Goal: Find specific page/section: Find specific page/section

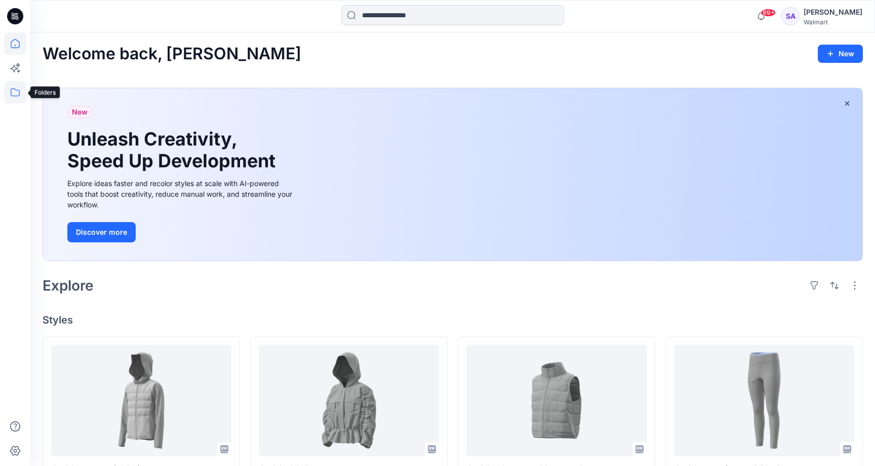
click at [15, 97] on icon at bounding box center [15, 92] width 22 height 22
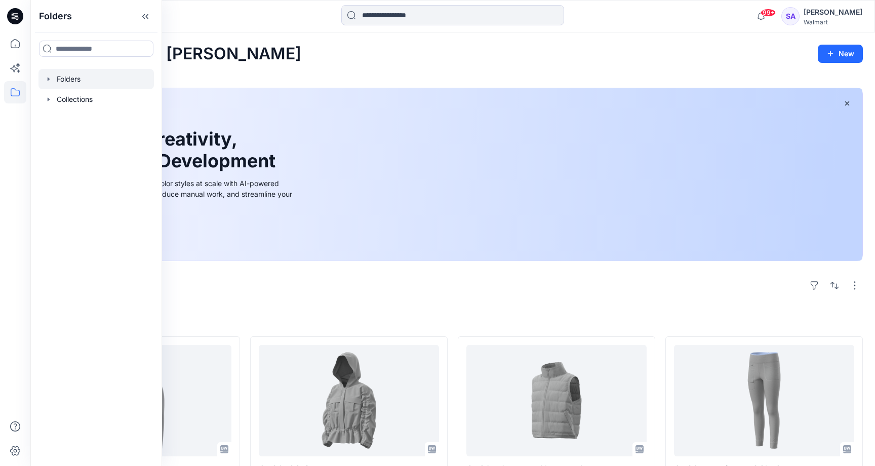
click at [68, 78] on div at bounding box center [97, 79] width 116 height 20
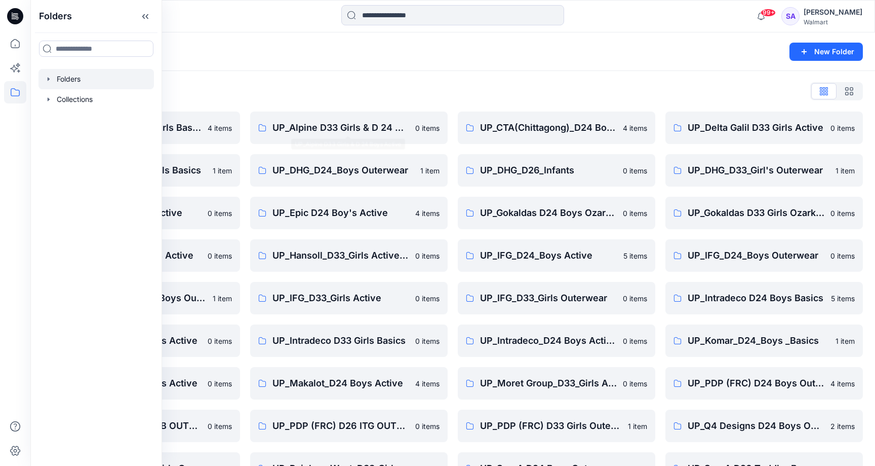
click at [376, 83] on div "Folders List UP_ Mas Acme D33 Girls Basics 4 items UP_Delta Galil D33 Girls Bas…" at bounding box center [452, 326] width 845 height 511
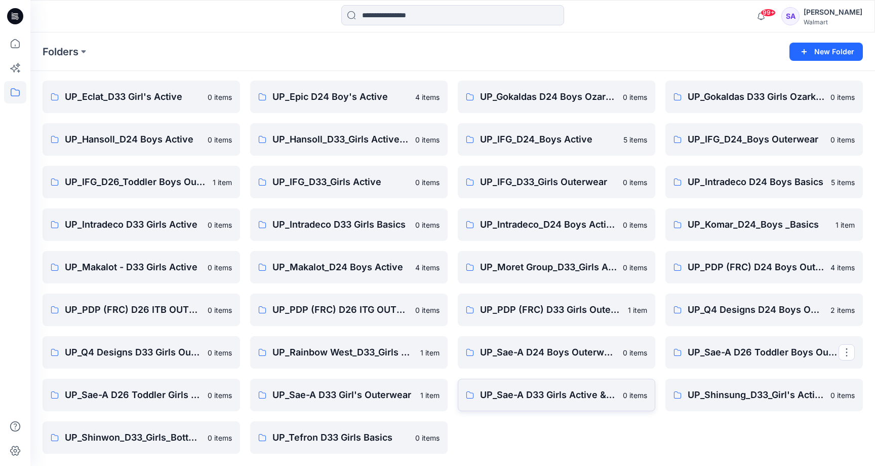
scroll to position [116, 0]
click at [160, 150] on link "UP_Hansoll_D24 Boys Active" at bounding box center [142, 139] width 198 height 32
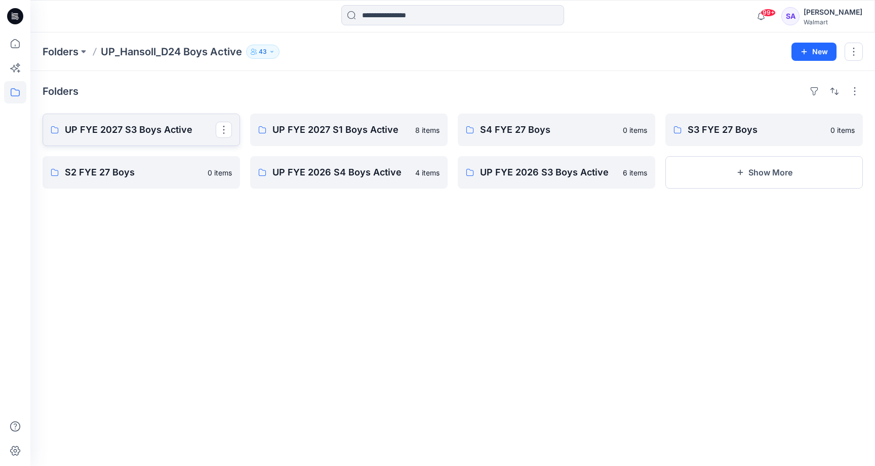
click at [138, 132] on p "UP FYE 2027 S3 Boys Active" at bounding box center [140, 130] width 151 height 14
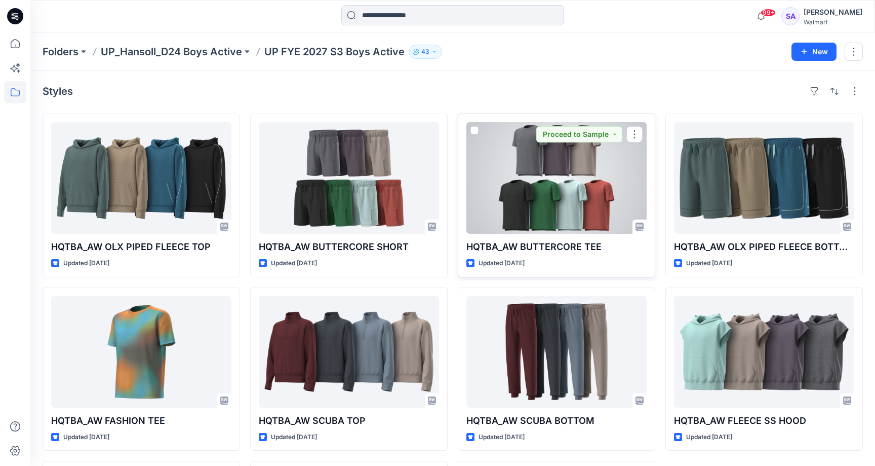
click at [531, 177] on div at bounding box center [557, 177] width 180 height 111
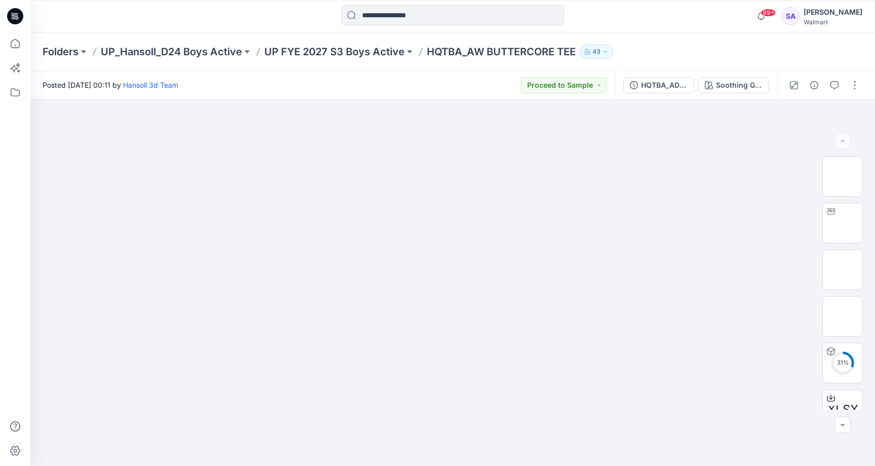
click at [741, 74] on div "HQTBA_ADM FC_AW BUTTERCORE TEE Soothing Grey" at bounding box center [696, 85] width 163 height 28
click at [741, 86] on div "Soothing Grey" at bounding box center [739, 85] width 47 height 11
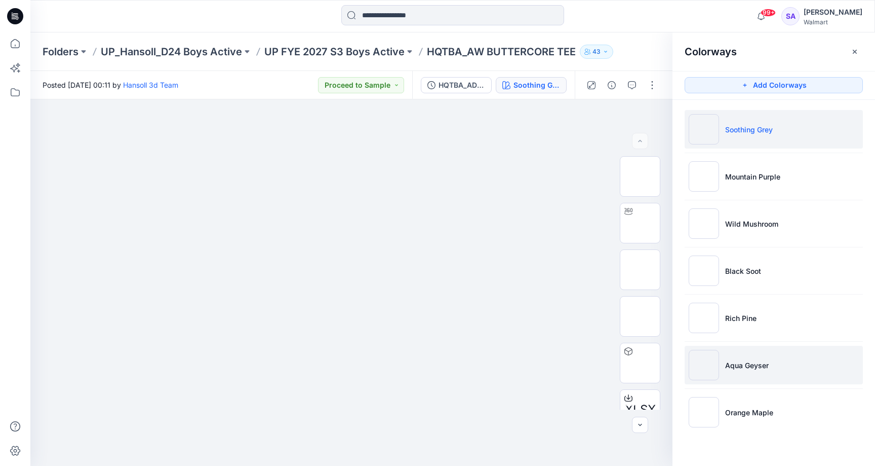
click at [741, 373] on li "Aqua Geyser" at bounding box center [774, 365] width 178 height 39
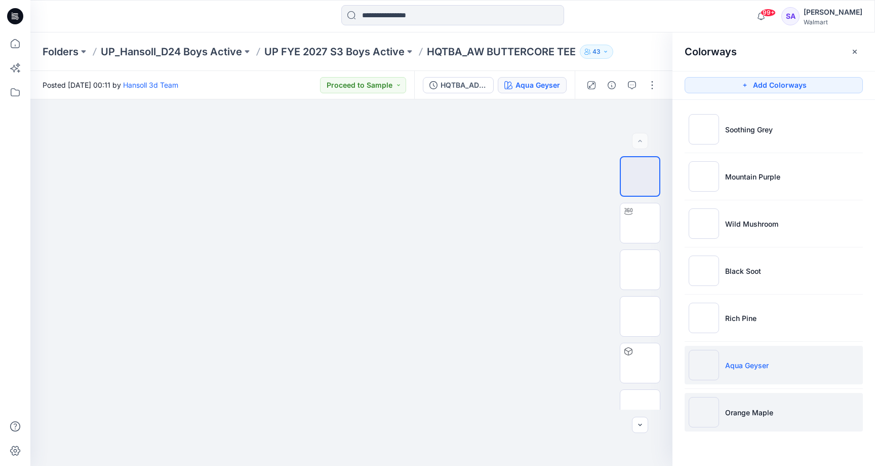
click at [780, 409] on li "Orange Maple" at bounding box center [774, 412] width 178 height 39
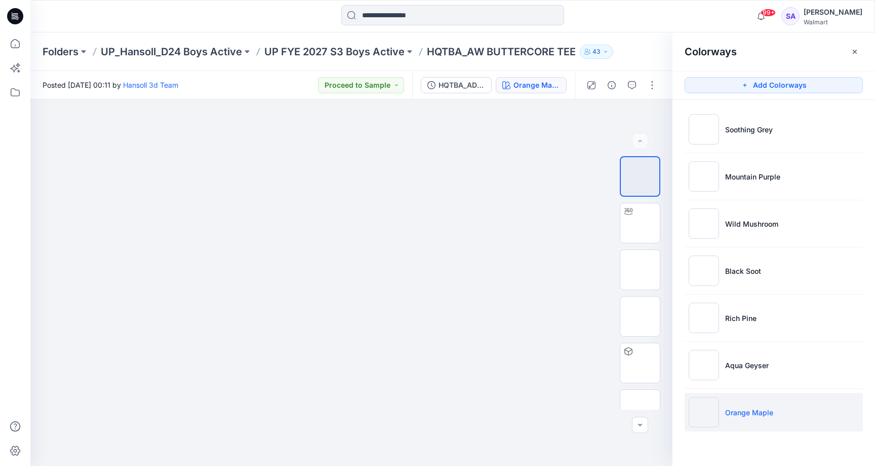
click at [761, 338] on ul "Soothing Grey Mountain Purple Wild Mushroom Black Soot Rich Pine Aqua Geyser Or…" at bounding box center [774, 270] width 203 height 341
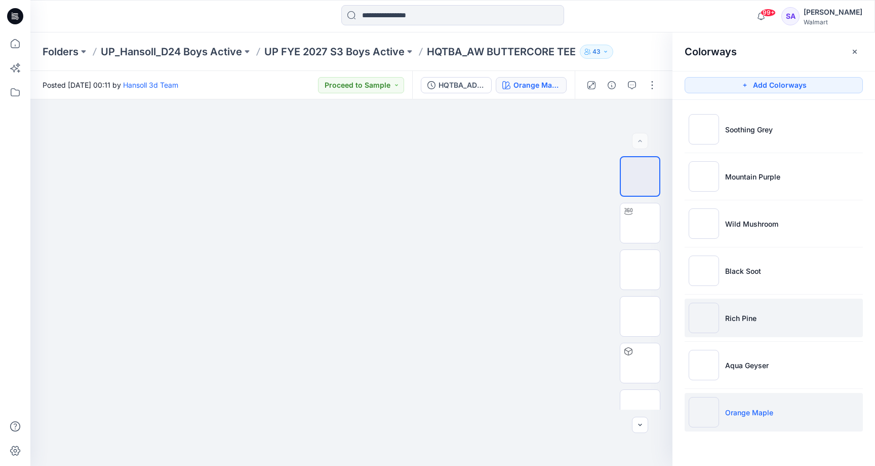
click at [759, 325] on li "Rich Pine" at bounding box center [774, 317] width 178 height 39
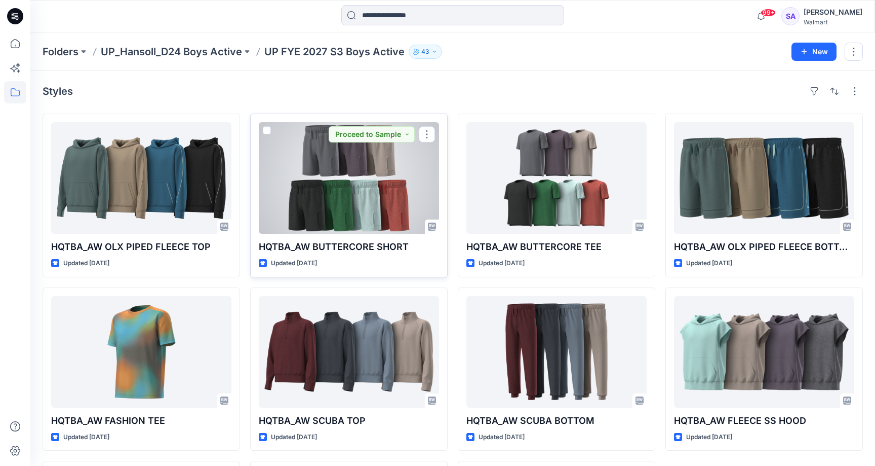
click at [339, 187] on div at bounding box center [349, 177] width 180 height 111
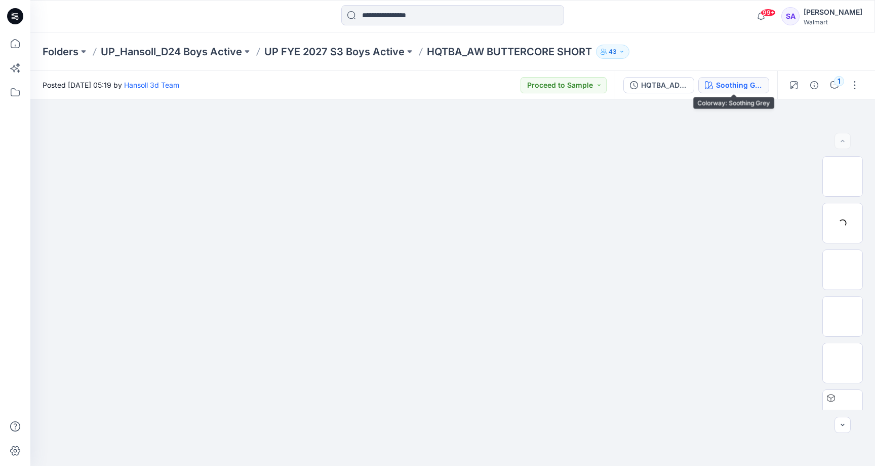
click at [730, 82] on div "Soothing Grey" at bounding box center [739, 85] width 47 height 11
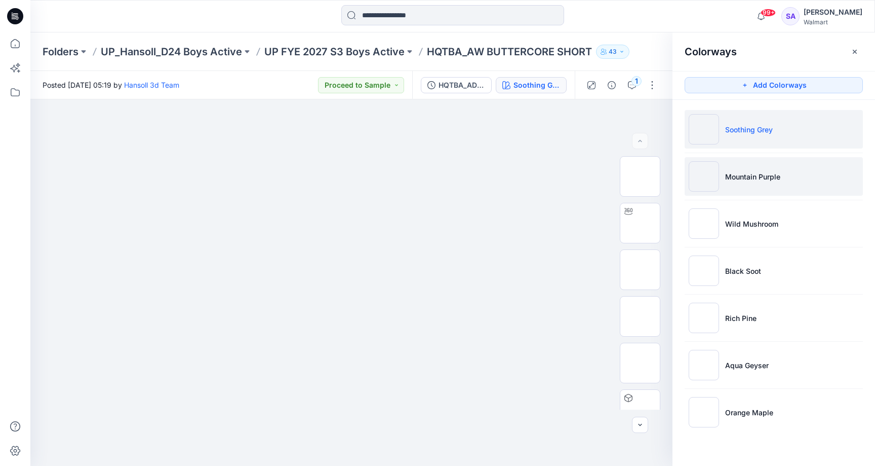
click at [762, 179] on p "Mountain Purple" at bounding box center [752, 176] width 55 height 11
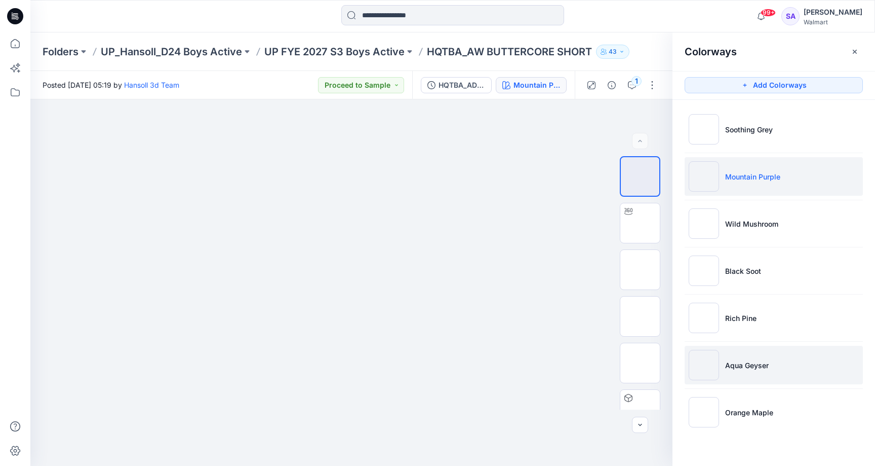
click at [728, 375] on li "Aqua Geyser" at bounding box center [774, 365] width 178 height 39
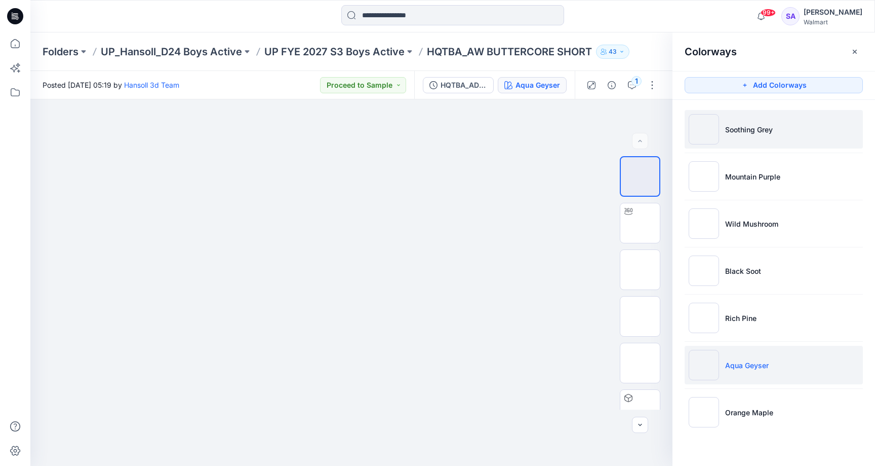
click at [742, 126] on p "Soothing Grey" at bounding box center [749, 129] width 48 height 11
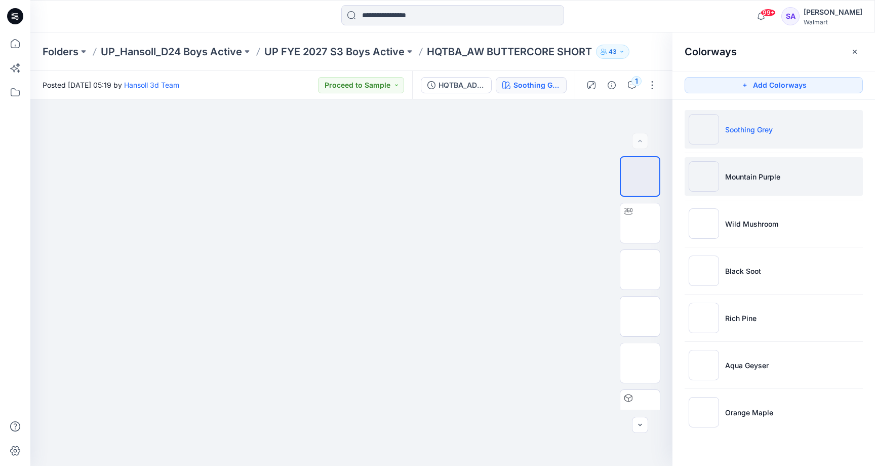
click at [746, 181] on p "Mountain Purple" at bounding box center [752, 176] width 55 height 11
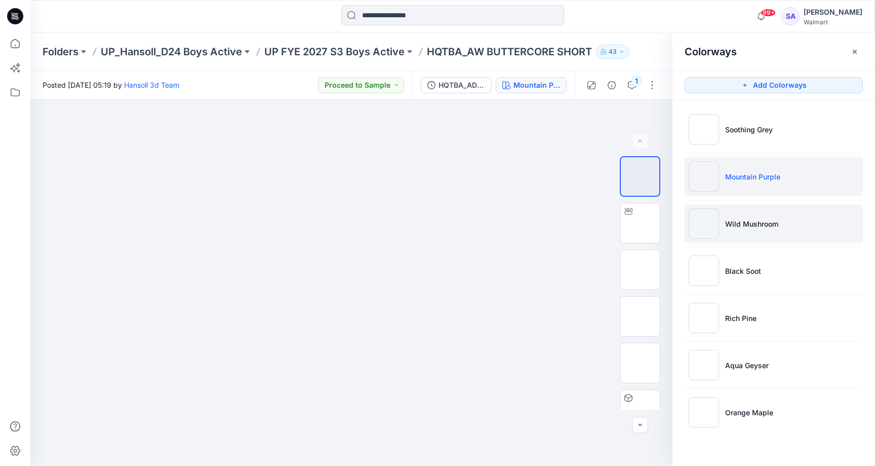
click at [761, 224] on p "Wild Mushroom" at bounding box center [751, 223] width 53 height 11
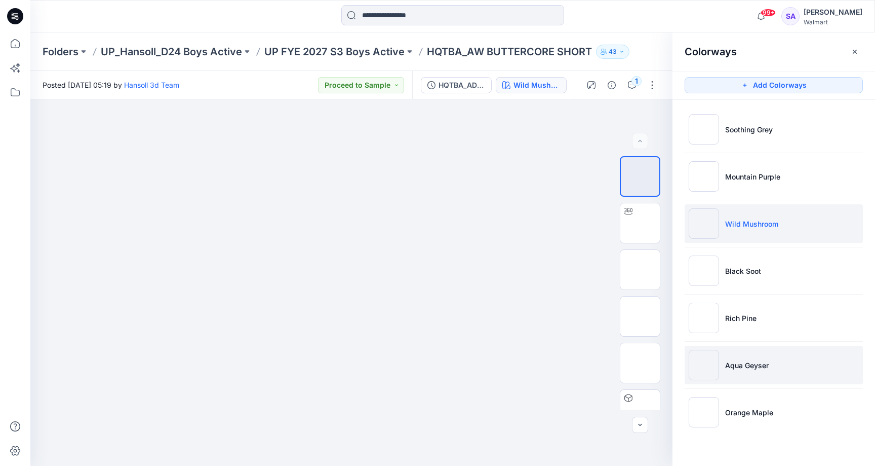
click at [732, 360] on p "Aqua Geyser" at bounding box center [747, 365] width 44 height 11
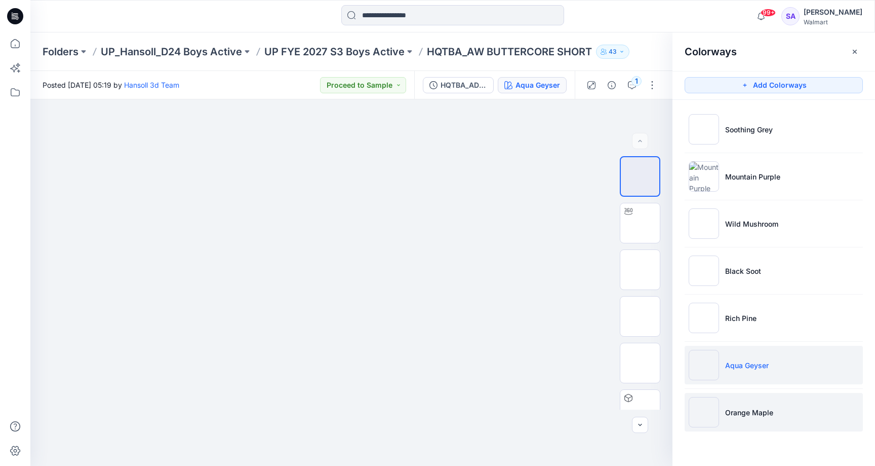
click at [728, 416] on p "Orange Maple" at bounding box center [749, 412] width 48 height 11
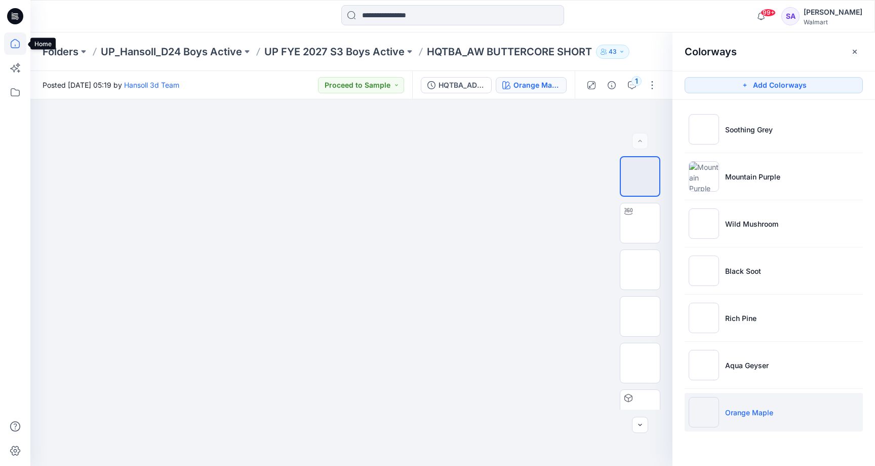
click at [19, 36] on icon at bounding box center [15, 43] width 22 height 22
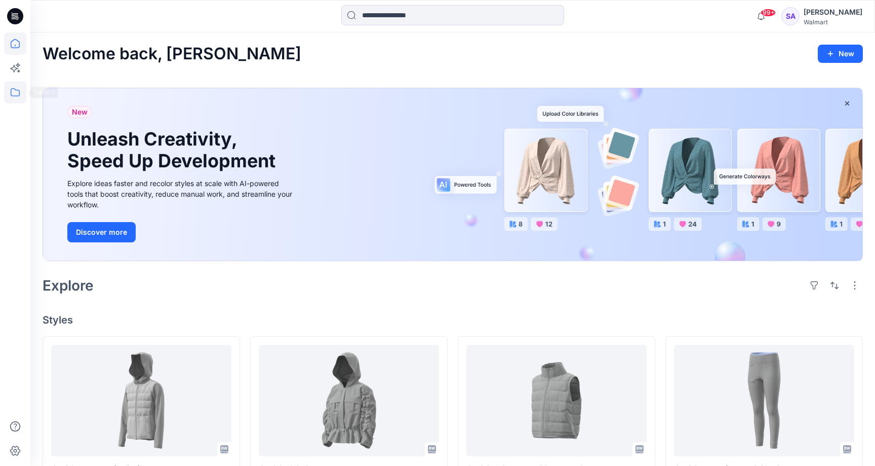
click at [19, 94] on icon at bounding box center [15, 92] width 22 height 22
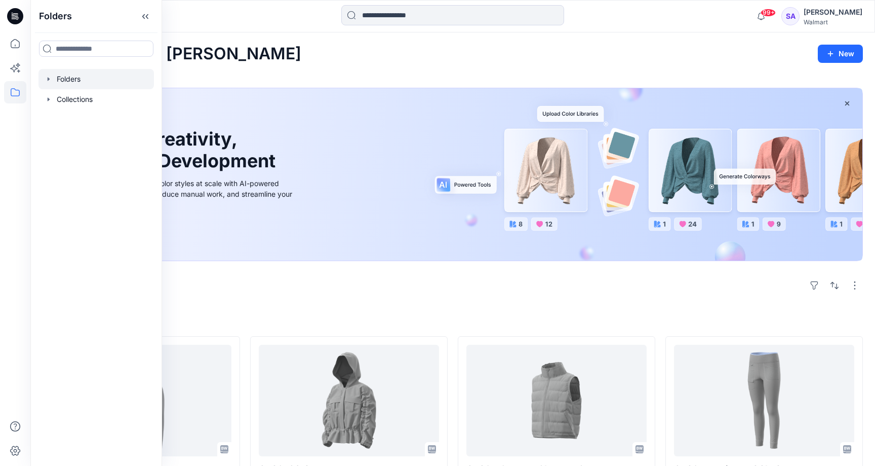
click at [83, 82] on div at bounding box center [97, 79] width 116 height 20
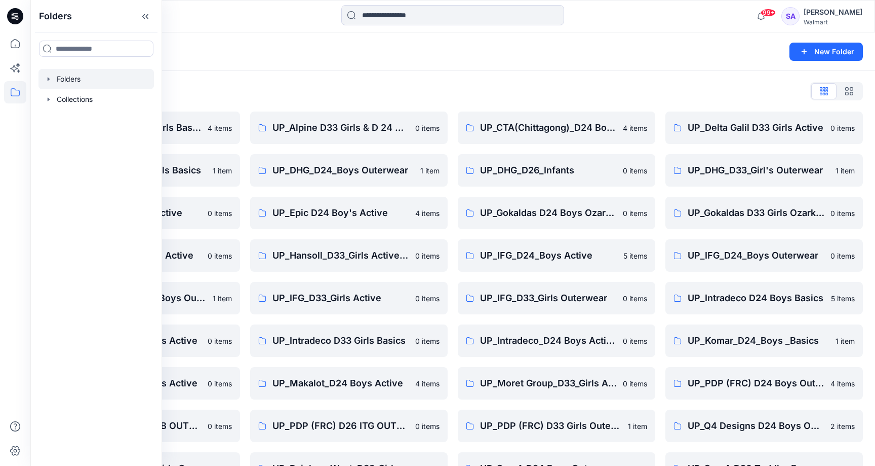
click at [243, 92] on div "Folders List" at bounding box center [453, 91] width 821 height 16
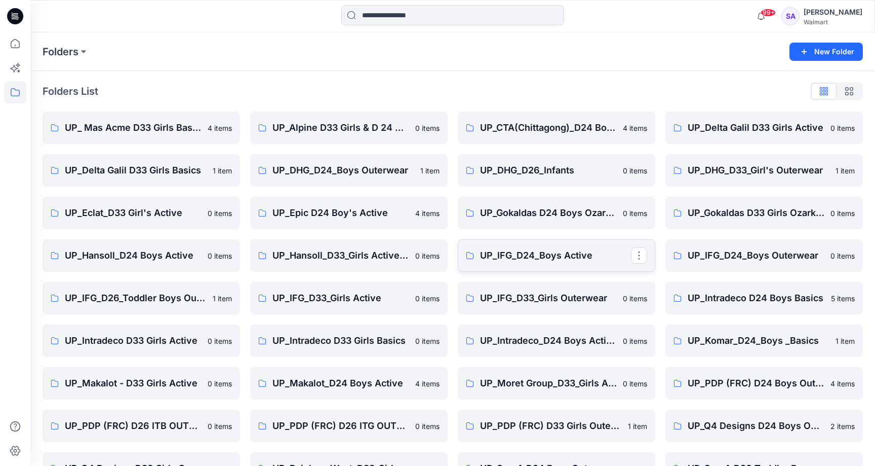
click at [522, 254] on p "UP_IFG_D24_Boys Active" at bounding box center [555, 255] width 151 height 14
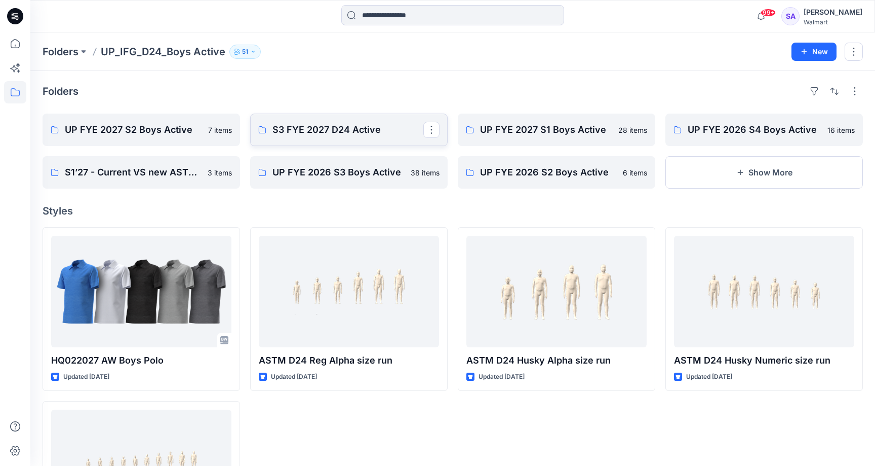
click at [368, 130] on p "S3 FYE 2027 D24 Active" at bounding box center [348, 130] width 151 height 14
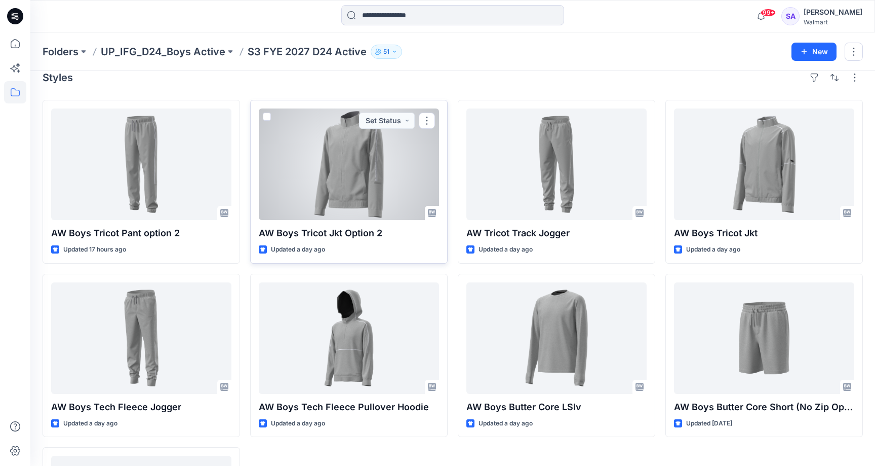
scroll to position [14, 0]
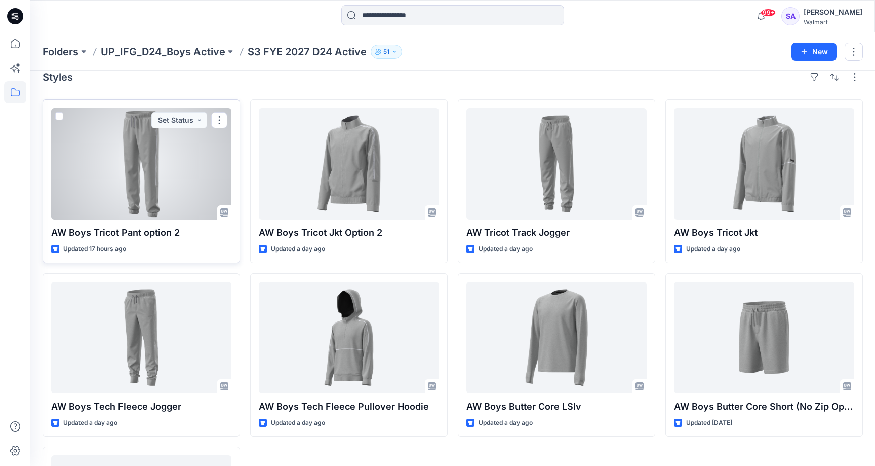
click at [180, 178] on div at bounding box center [141, 163] width 180 height 111
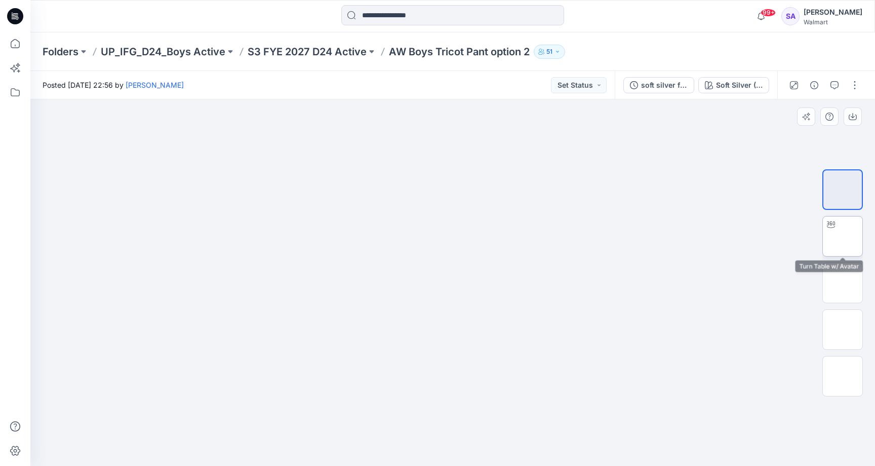
click at [843, 236] on img at bounding box center [843, 236] width 0 height 0
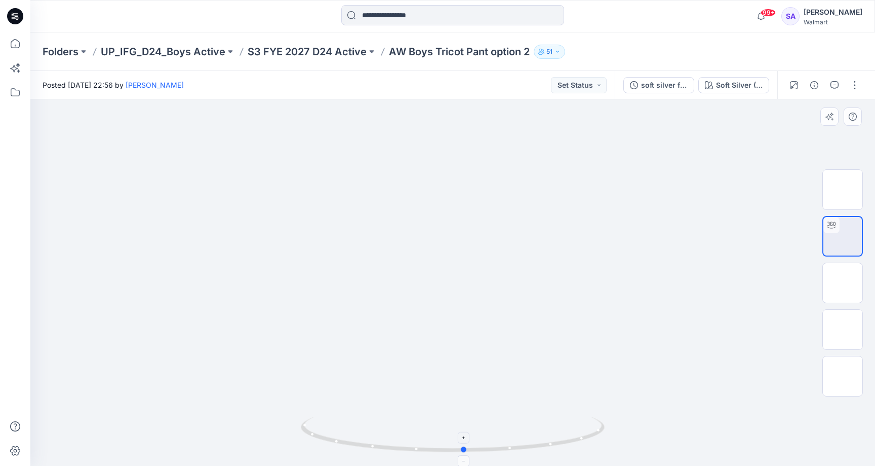
drag, startPoint x: 495, startPoint y: 447, endPoint x: 507, endPoint y: 447, distance: 11.7
click at [507, 447] on icon at bounding box center [454, 435] width 307 height 38
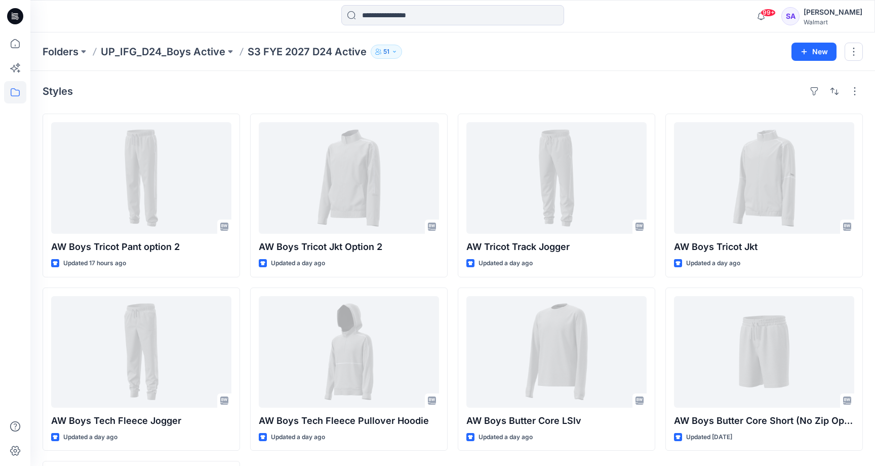
scroll to position [14, 0]
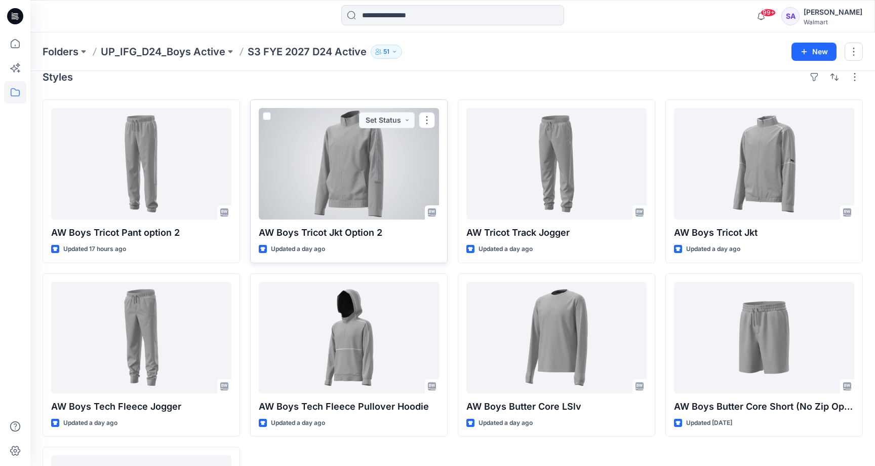
click at [363, 174] on div at bounding box center [349, 163] width 180 height 111
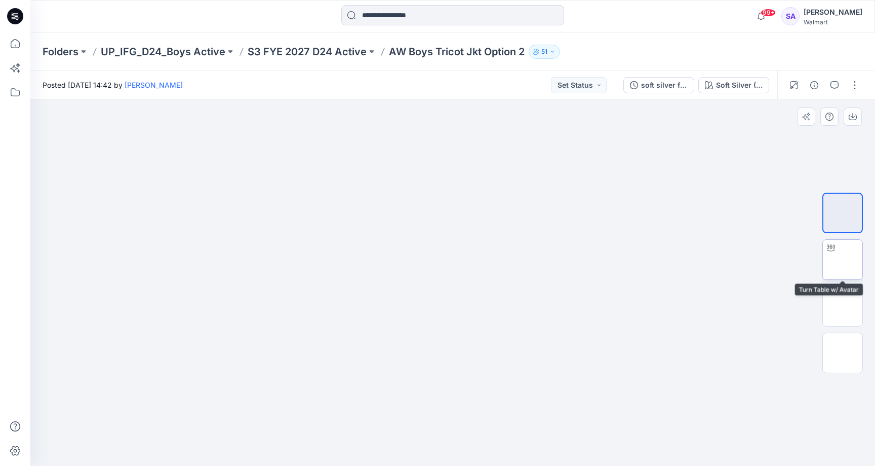
click at [843, 259] on img at bounding box center [843, 259] width 0 height 0
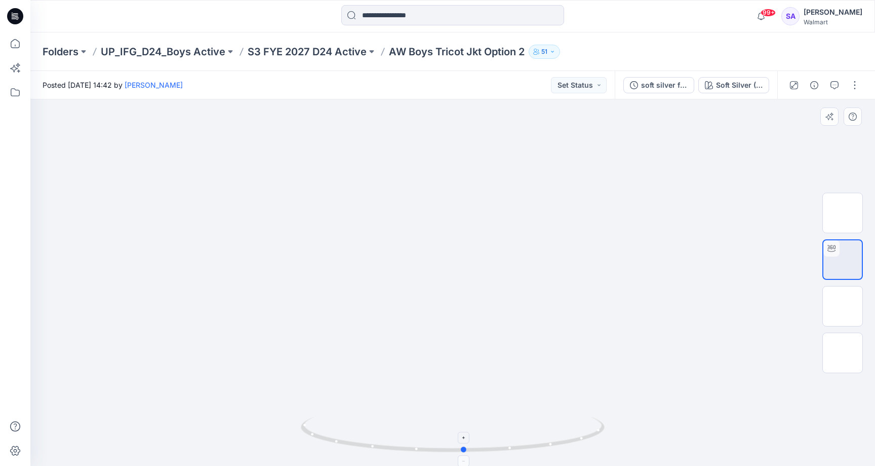
drag, startPoint x: 487, startPoint y: 449, endPoint x: 499, endPoint y: 442, distance: 13.9
click at [499, 442] on icon at bounding box center [454, 435] width 307 height 38
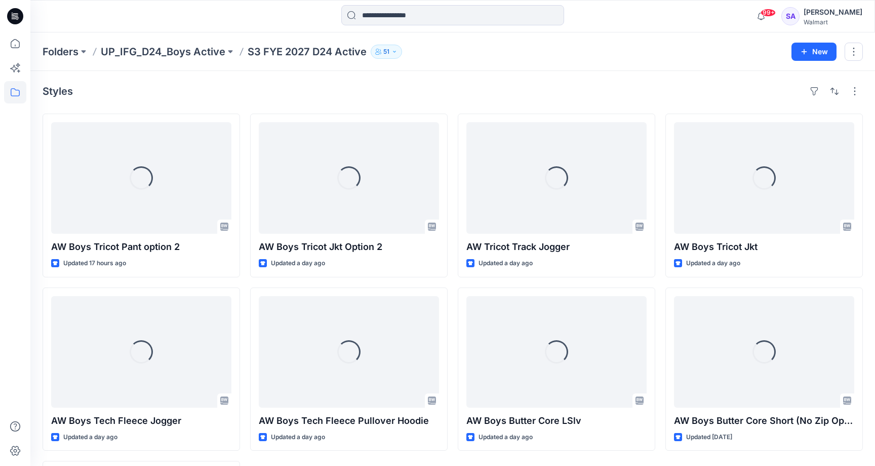
scroll to position [14, 0]
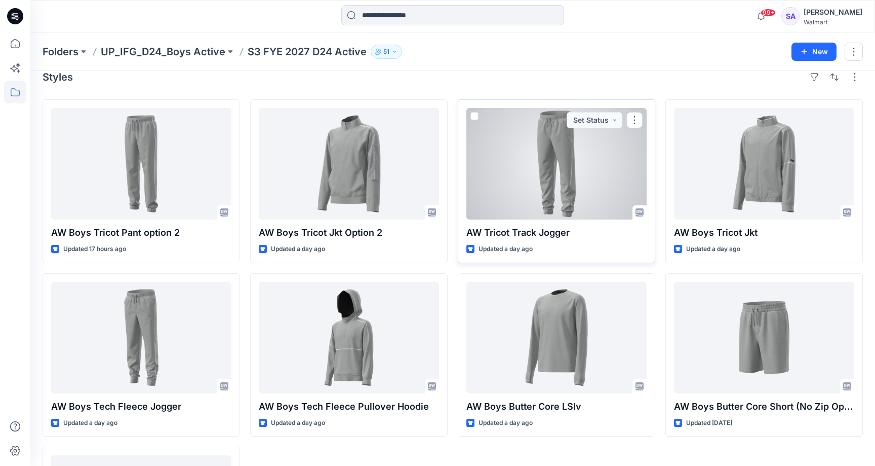
click at [559, 194] on div at bounding box center [557, 163] width 180 height 111
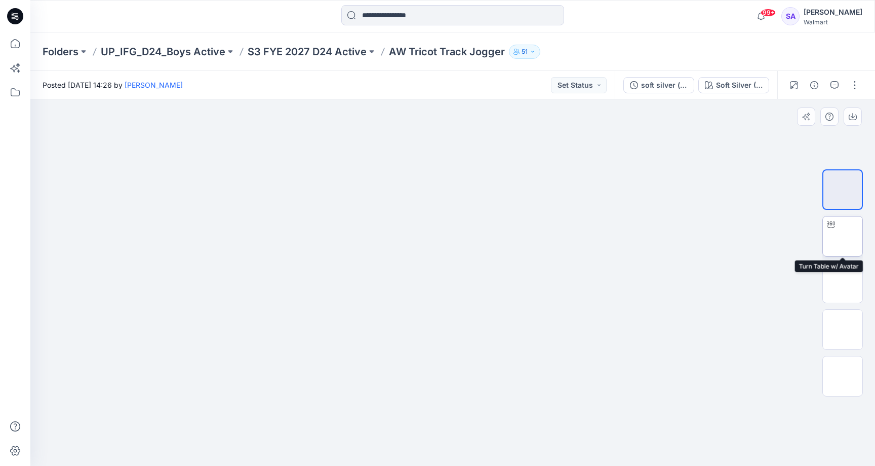
click at [843, 236] on img at bounding box center [843, 236] width 0 height 0
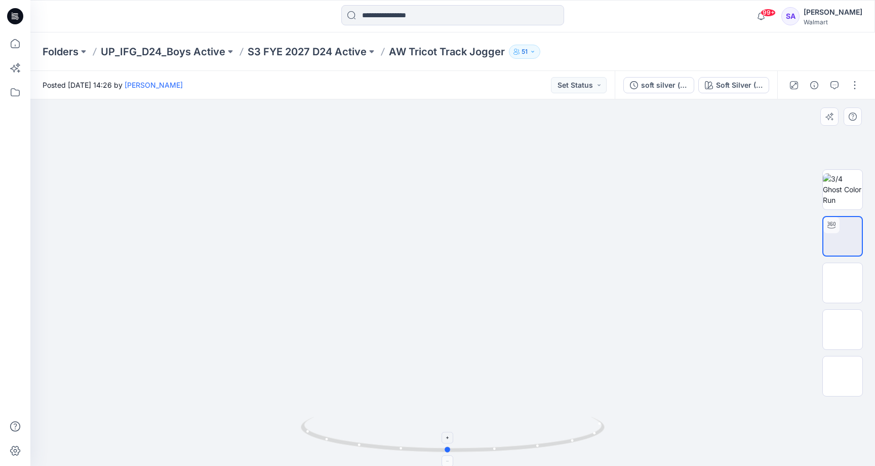
drag, startPoint x: 480, startPoint y: 450, endPoint x: 475, endPoint y: 448, distance: 5.7
click at [475, 448] on icon at bounding box center [454, 435] width 307 height 38
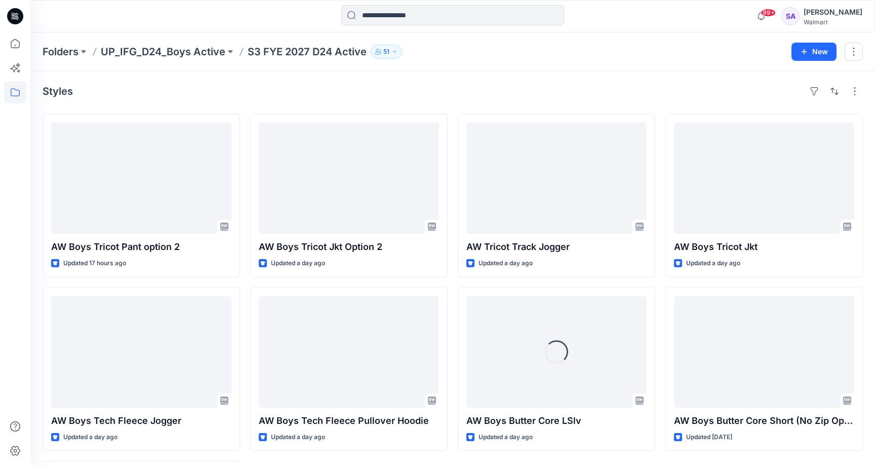
scroll to position [14, 0]
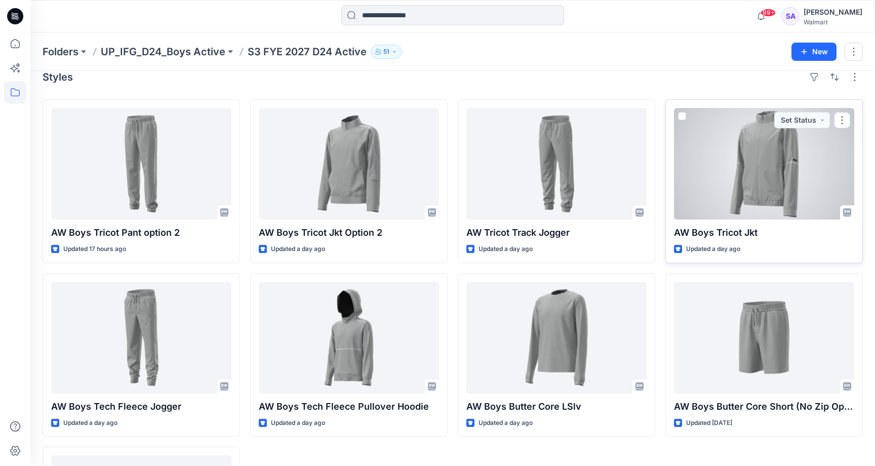
click at [763, 157] on div at bounding box center [764, 163] width 180 height 111
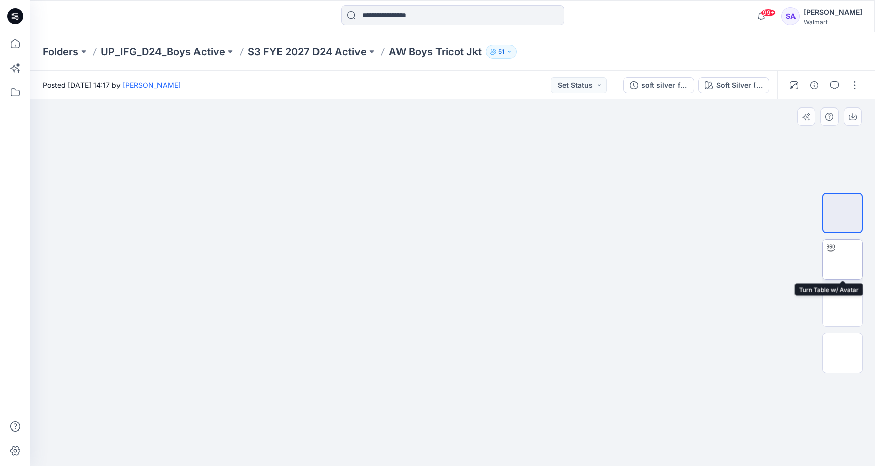
click at [843, 259] on img at bounding box center [843, 259] width 0 height 0
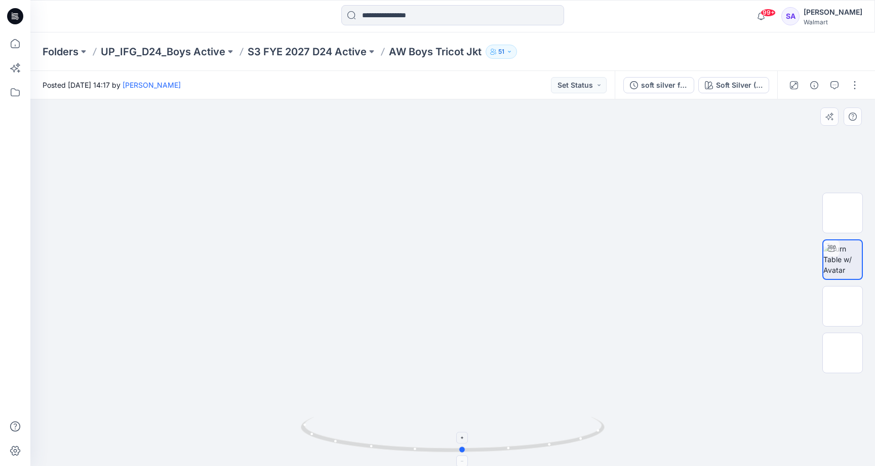
drag, startPoint x: 530, startPoint y: 450, endPoint x: 540, endPoint y: 449, distance: 10.2
click at [540, 449] on icon at bounding box center [454, 435] width 307 height 38
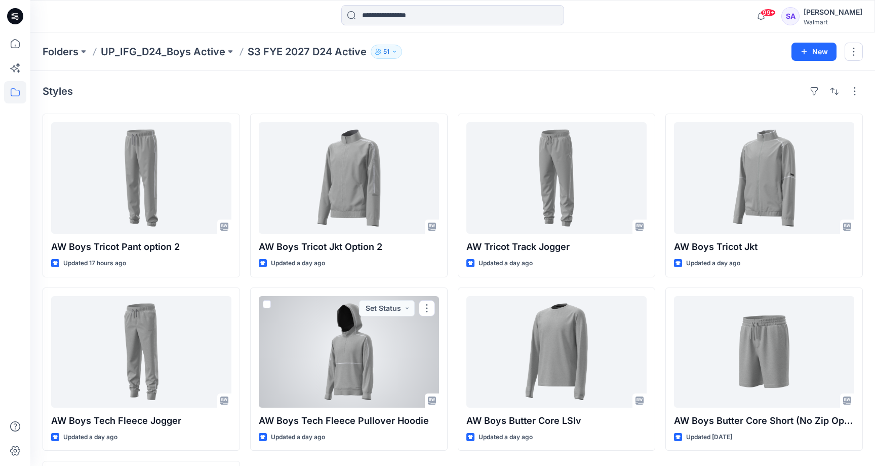
click at [376, 365] on div at bounding box center [349, 351] width 180 height 111
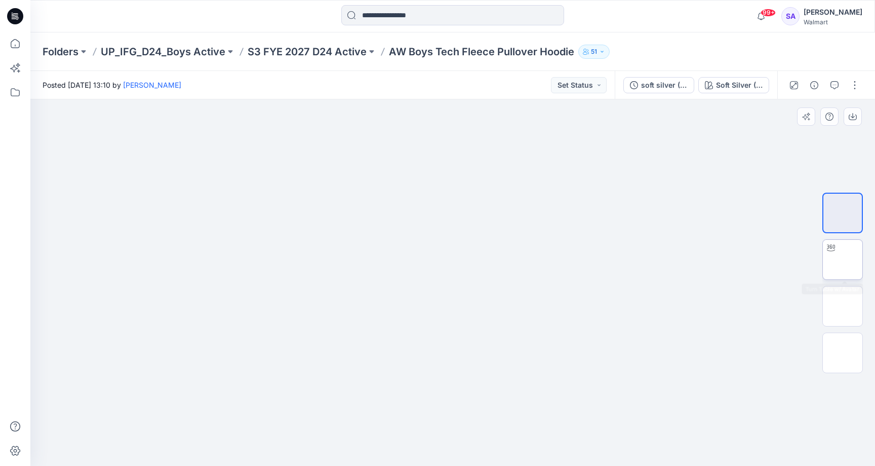
click at [843, 259] on img at bounding box center [843, 259] width 0 height 0
drag, startPoint x: 467, startPoint y: 449, endPoint x: 501, endPoint y: 447, distance: 33.5
click at [501, 447] on icon at bounding box center [454, 435] width 307 height 38
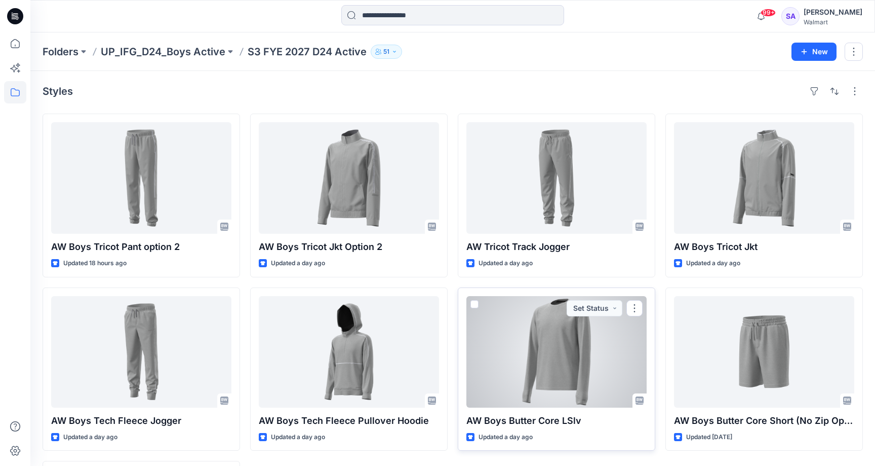
click at [576, 368] on div at bounding box center [557, 351] width 180 height 111
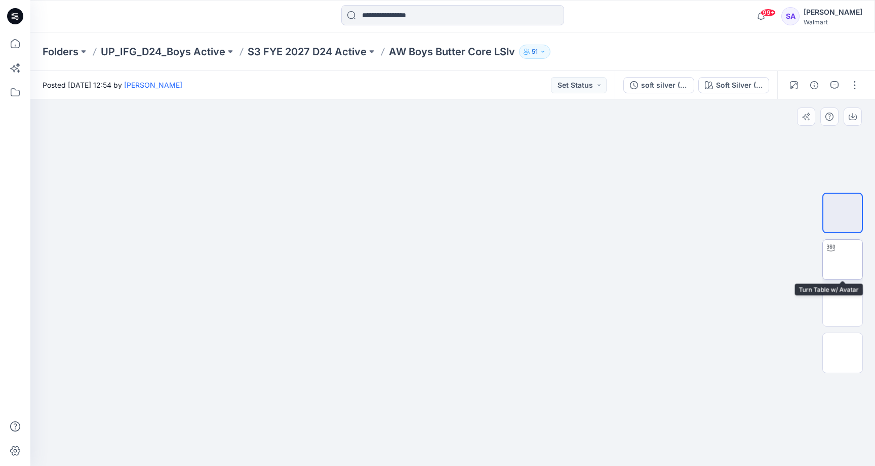
click at [843, 259] on img at bounding box center [843, 259] width 0 height 0
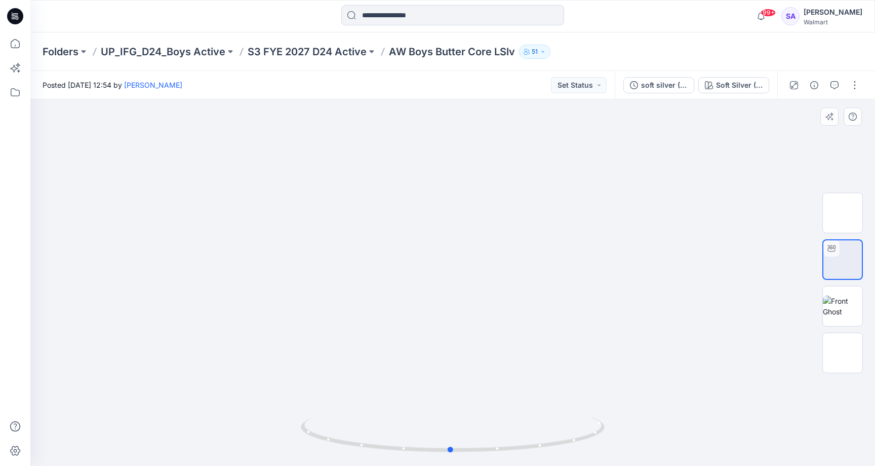
drag, startPoint x: 479, startPoint y: 454, endPoint x: 501, endPoint y: 456, distance: 21.9
click at [501, 456] on div at bounding box center [452, 282] width 845 height 366
click at [594, 86] on button "Set Status" at bounding box center [579, 85] width 56 height 16
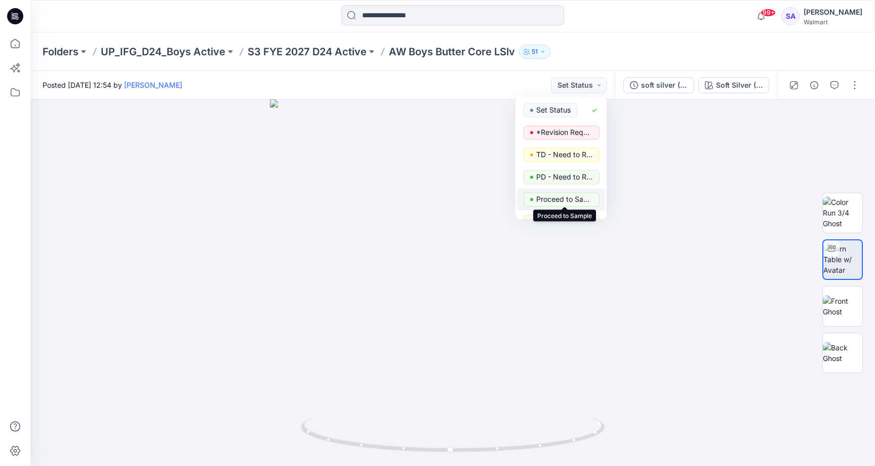
click at [572, 199] on p "Proceed to Sample" at bounding box center [565, 199] width 57 height 13
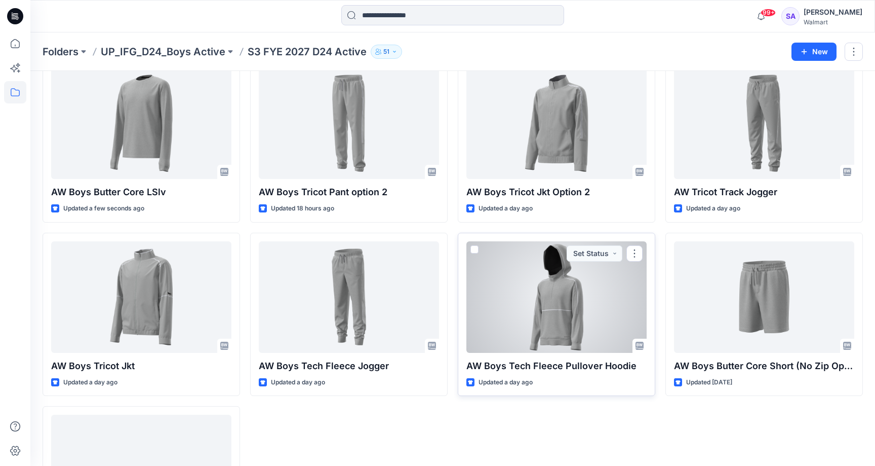
scroll to position [130, 0]
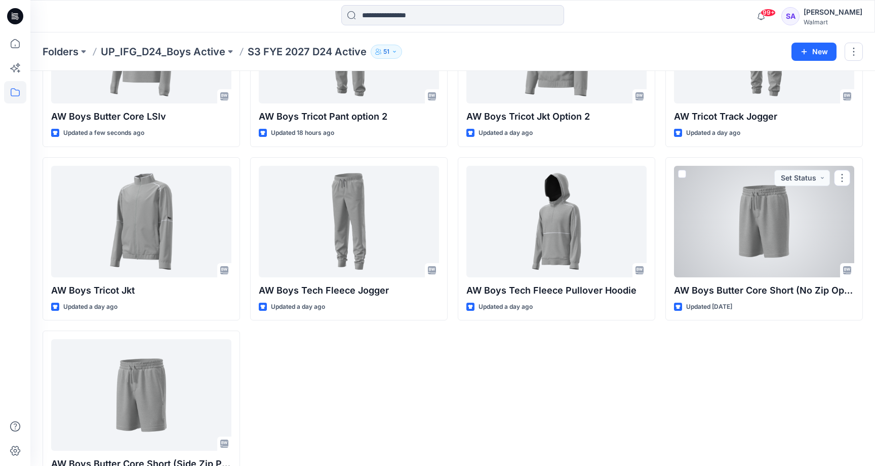
drag, startPoint x: 770, startPoint y: 261, endPoint x: 757, endPoint y: 265, distance: 13.3
click at [770, 261] on div at bounding box center [764, 221] width 180 height 111
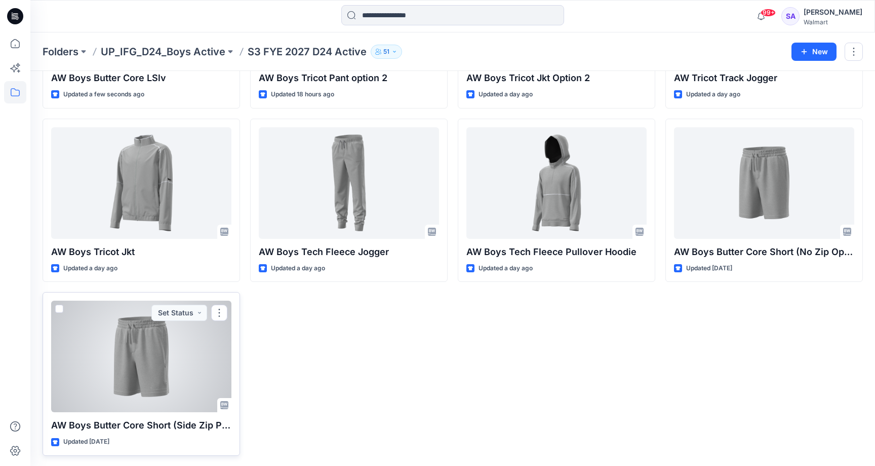
scroll to position [168, 0]
click at [153, 376] on div at bounding box center [141, 356] width 180 height 111
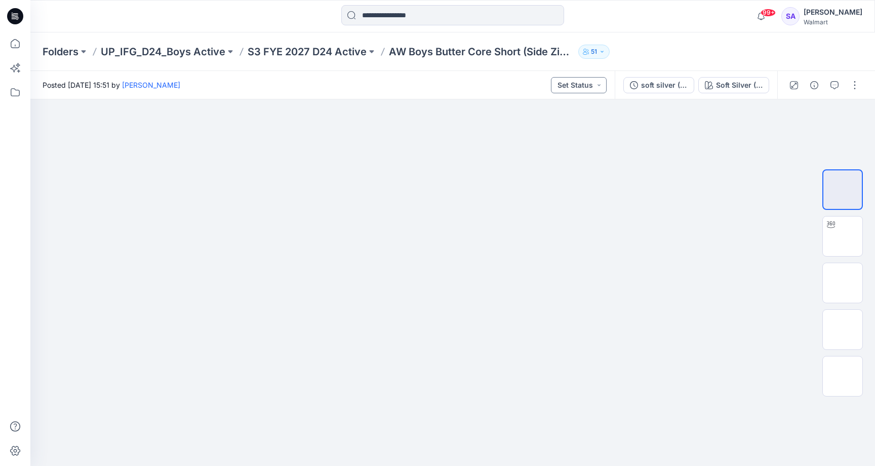
click at [593, 86] on button "Set Status" at bounding box center [579, 85] width 56 height 16
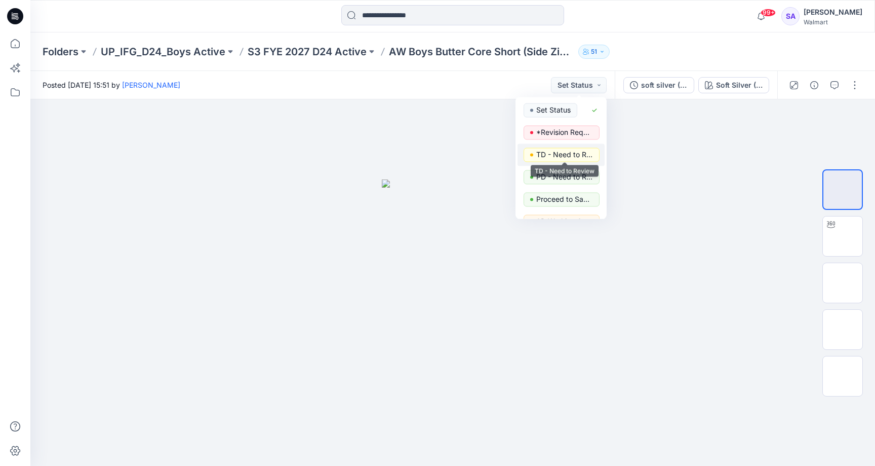
click at [565, 151] on p "TD - Need to Review" at bounding box center [565, 154] width 57 height 13
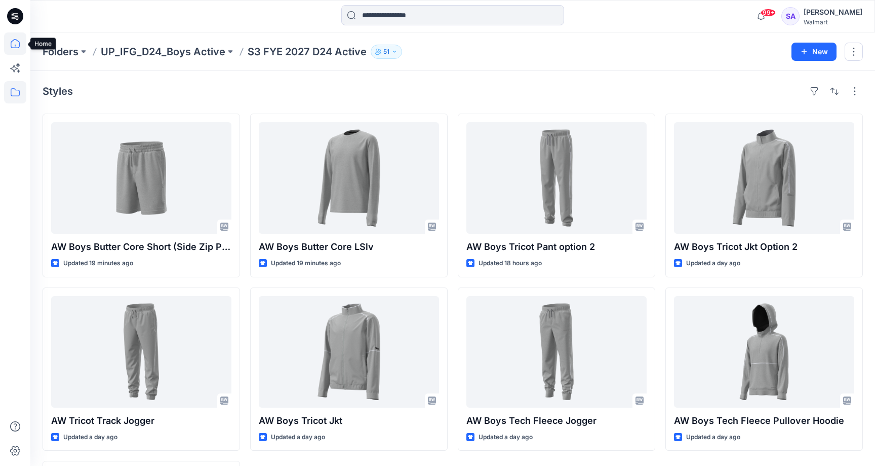
click at [15, 41] on icon at bounding box center [15, 43] width 22 height 22
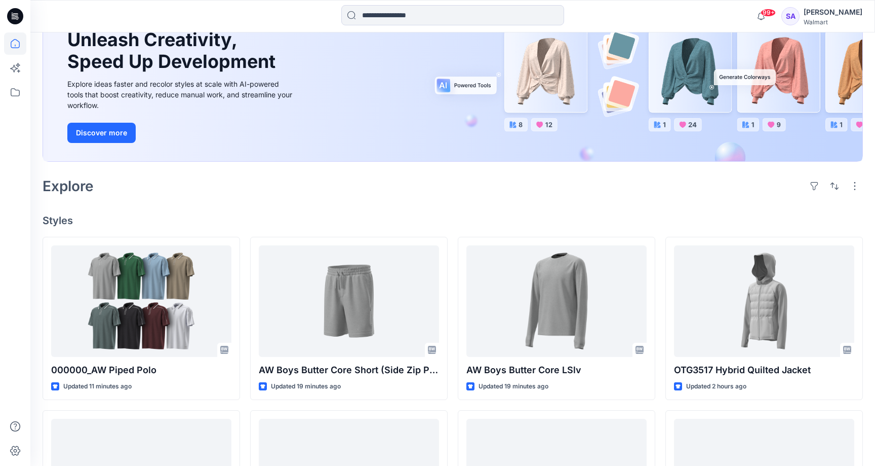
scroll to position [194, 0]
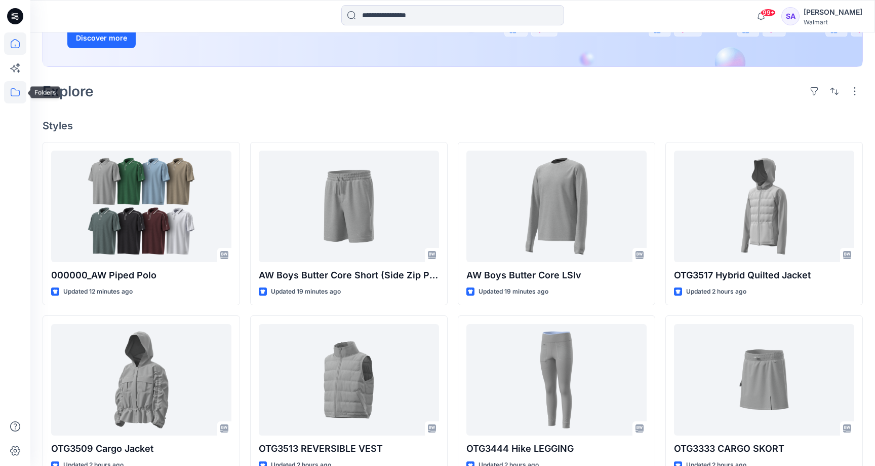
click at [13, 91] on icon at bounding box center [15, 92] width 22 height 22
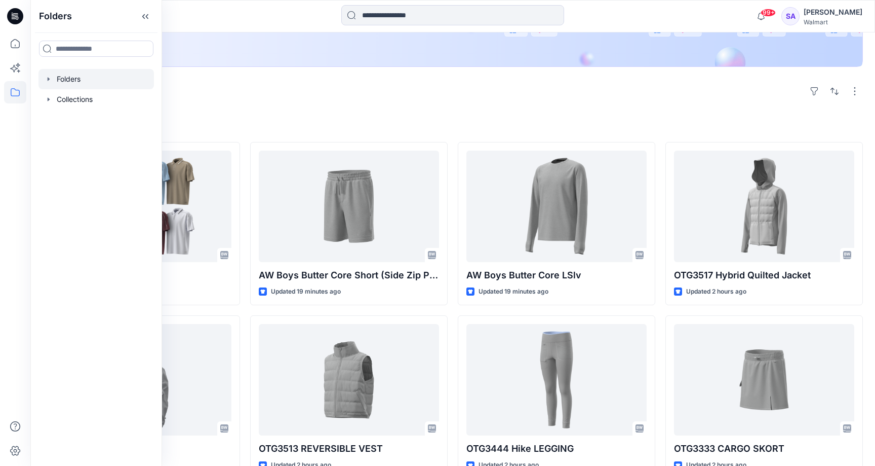
click at [90, 82] on div at bounding box center [97, 79] width 116 height 20
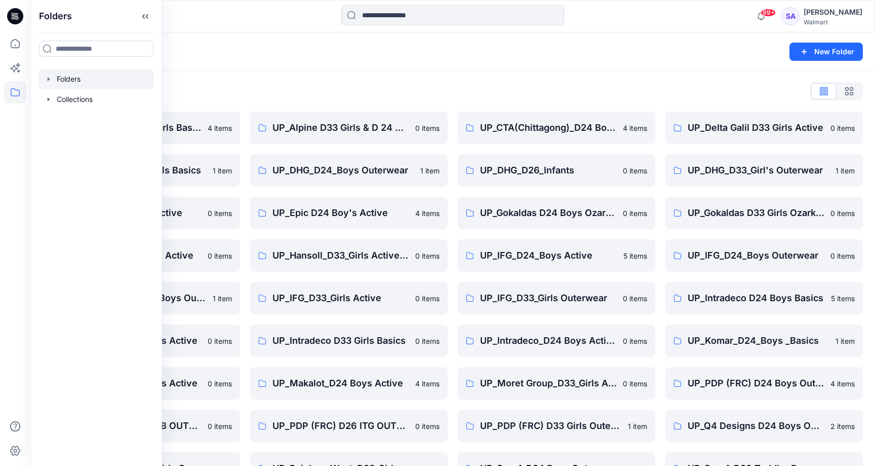
click at [304, 92] on div "Folders List" at bounding box center [453, 91] width 821 height 16
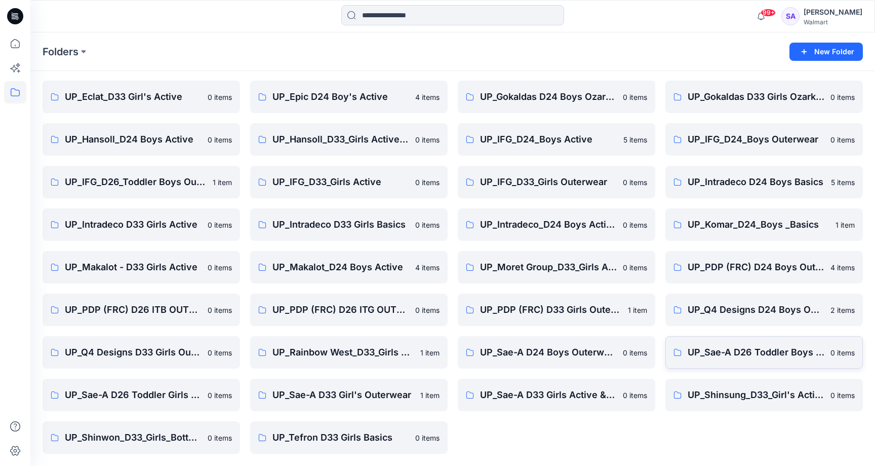
scroll to position [116, 0]
click at [551, 390] on p "UP_Sae-A D33 Girls Active & Bottoms" at bounding box center [555, 395] width 151 height 14
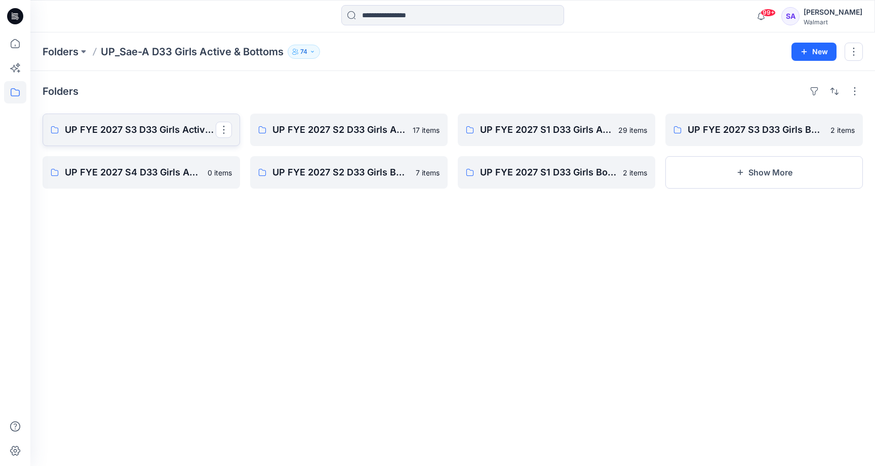
click at [163, 133] on p "UP FYE 2027 S3 D33 Girls Active Sae-A" at bounding box center [140, 130] width 151 height 14
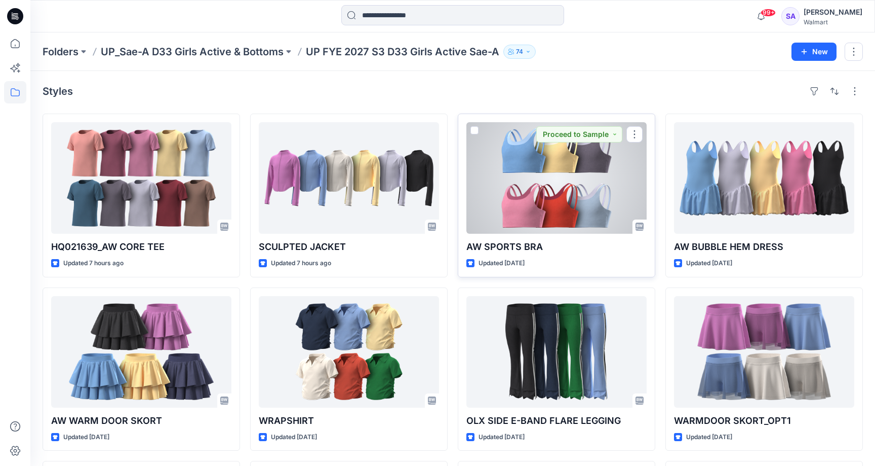
click at [515, 190] on div at bounding box center [557, 177] width 180 height 111
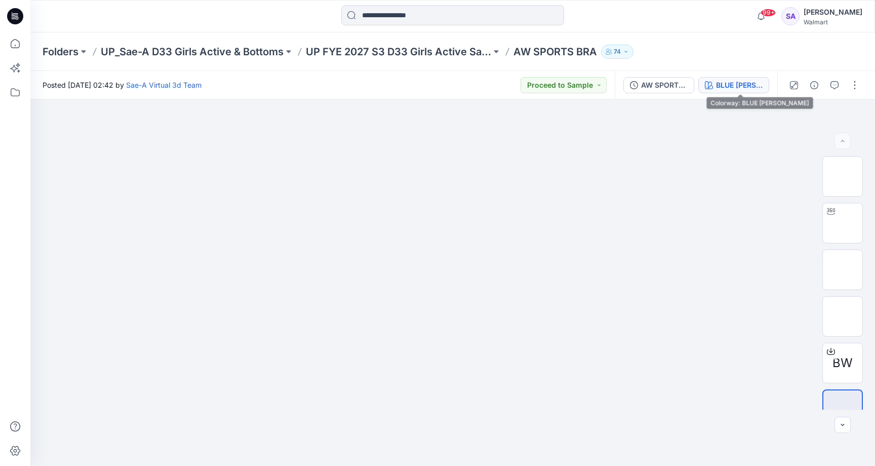
click at [731, 85] on div "BLUE [PERSON_NAME]" at bounding box center [739, 85] width 47 height 11
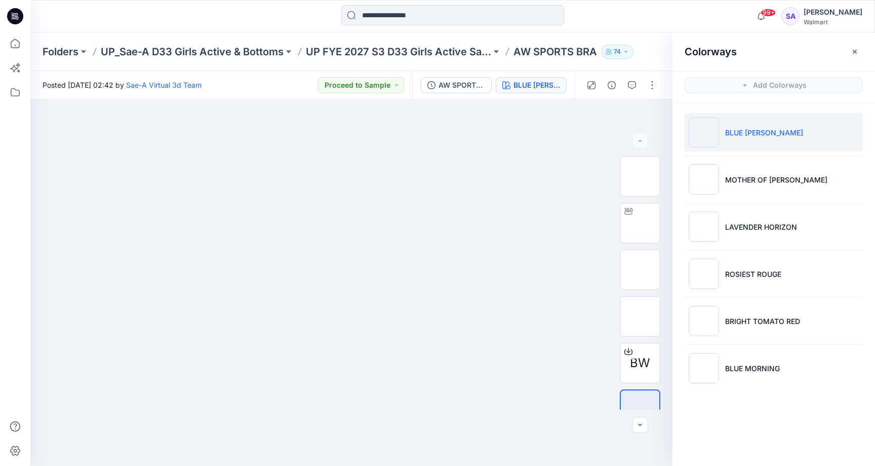
click at [732, 128] on p "BLUE [PERSON_NAME]" at bounding box center [764, 132] width 78 height 11
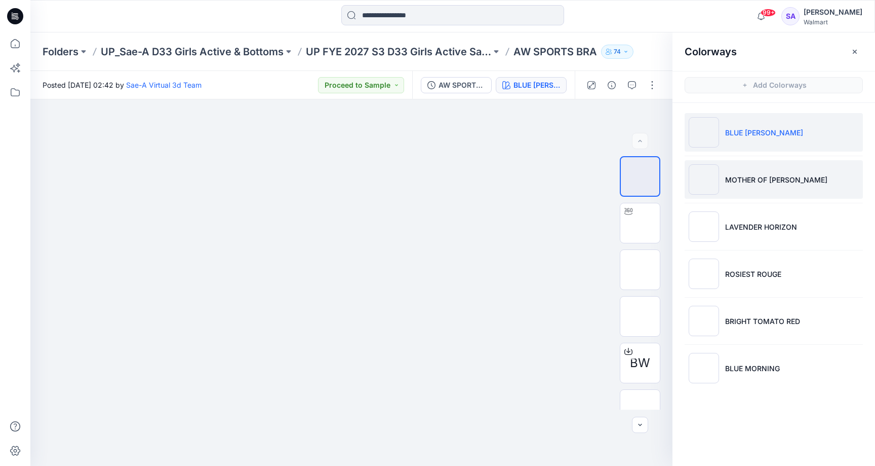
click at [801, 184] on li "MOTHER OF [PERSON_NAME]" at bounding box center [774, 179] width 178 height 39
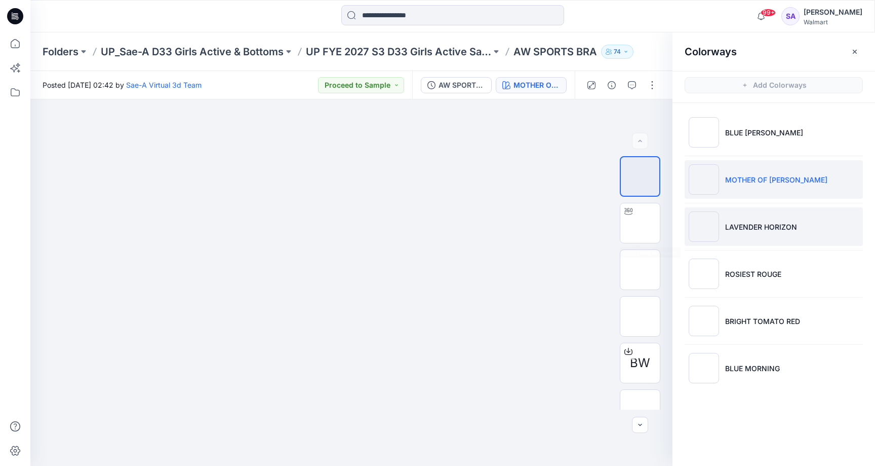
click at [730, 208] on li "LAVENDER HORIZON" at bounding box center [774, 226] width 178 height 39
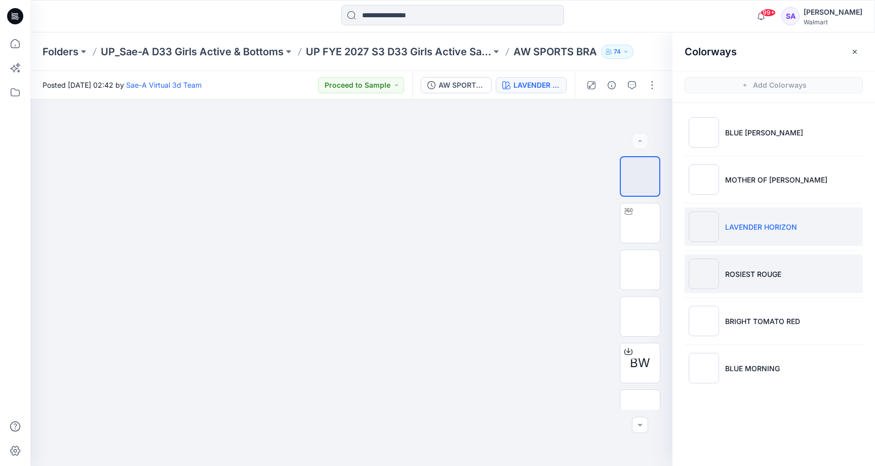
click at [749, 270] on p "ROSIEST ROUGE" at bounding box center [753, 274] width 56 height 11
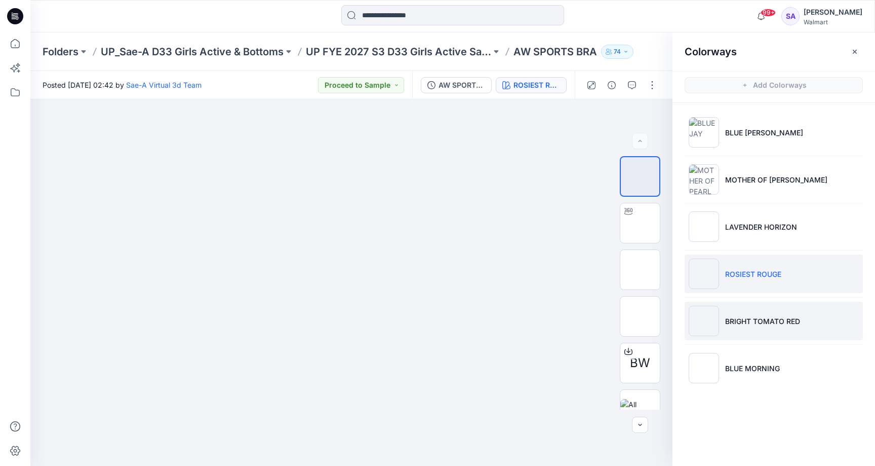
click at [695, 312] on img at bounding box center [704, 320] width 30 height 30
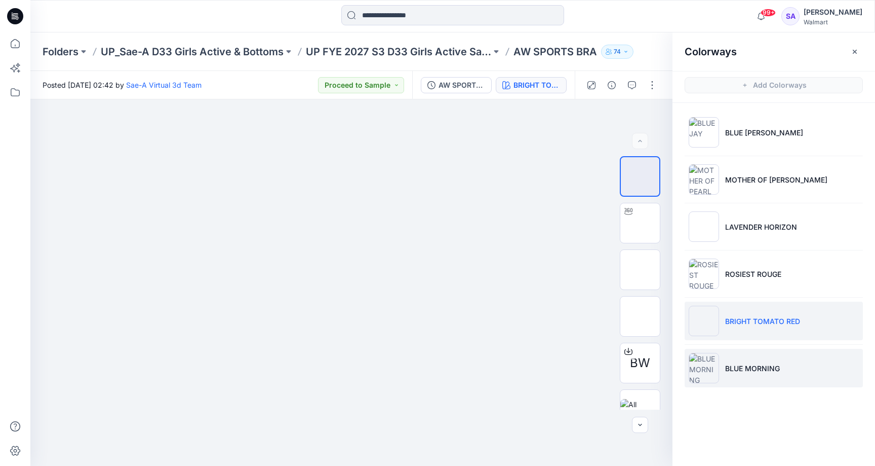
click at [735, 364] on p "BLUE MORNING" at bounding box center [752, 368] width 55 height 11
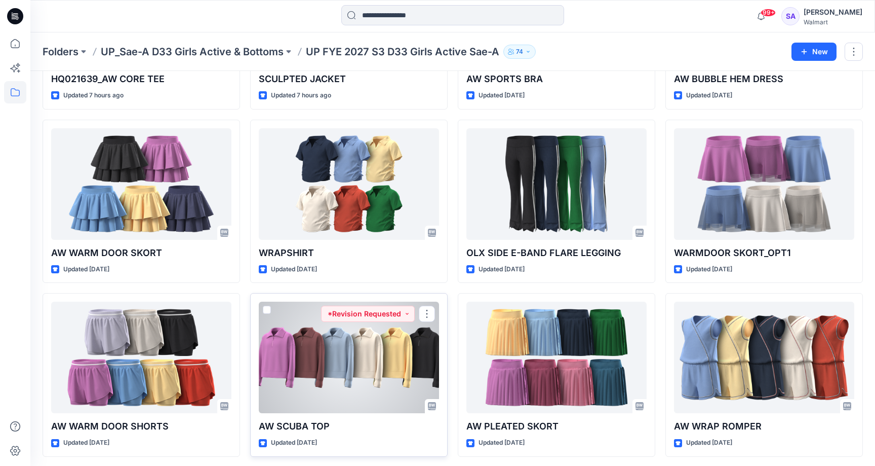
scroll to position [87, 0]
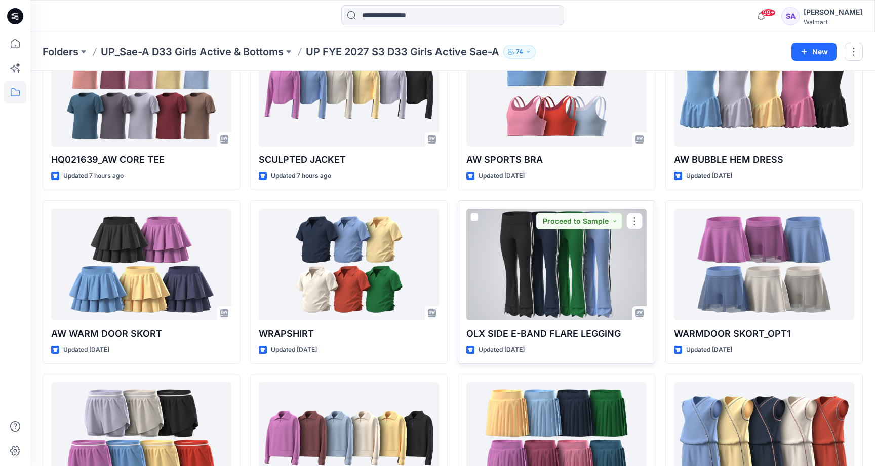
click at [548, 287] on div at bounding box center [557, 264] width 180 height 111
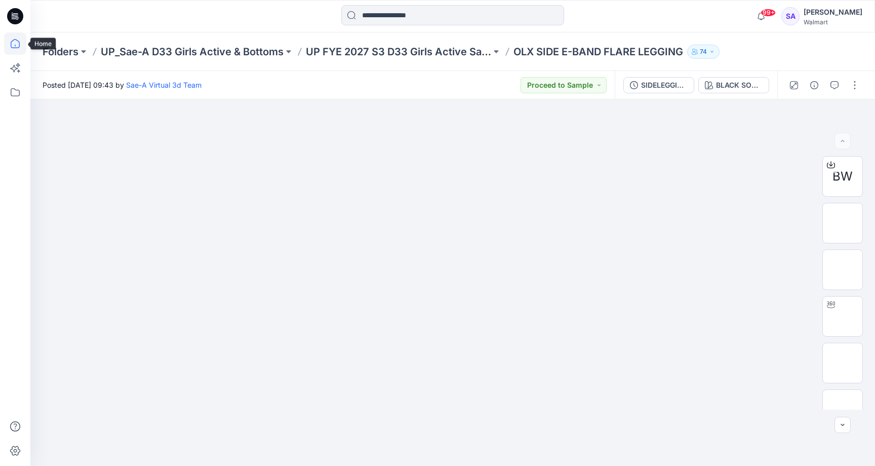
click at [17, 37] on icon at bounding box center [15, 43] width 22 height 22
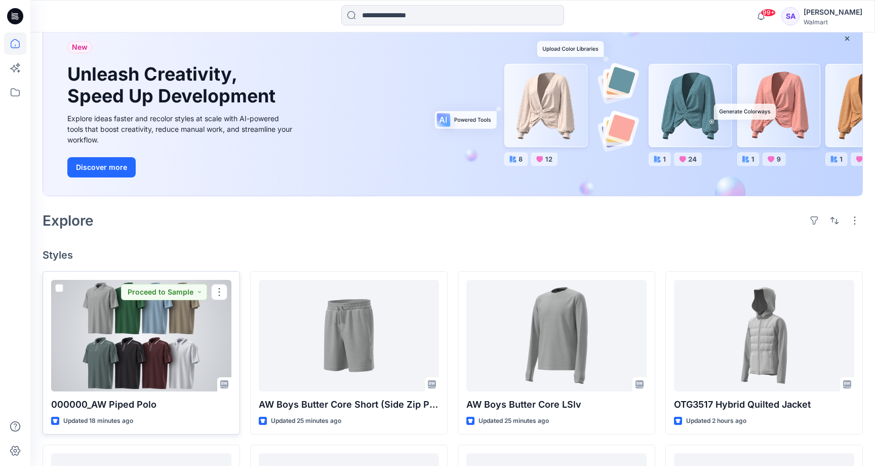
scroll to position [82, 0]
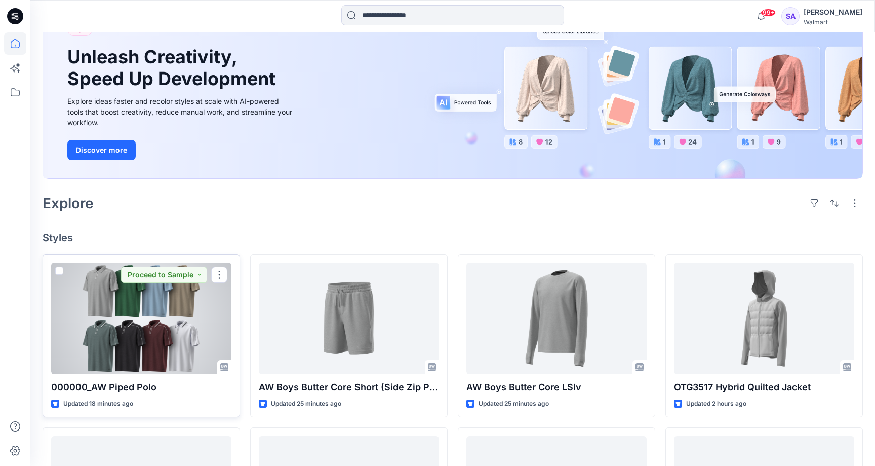
click at [158, 334] on div at bounding box center [141, 317] width 180 height 111
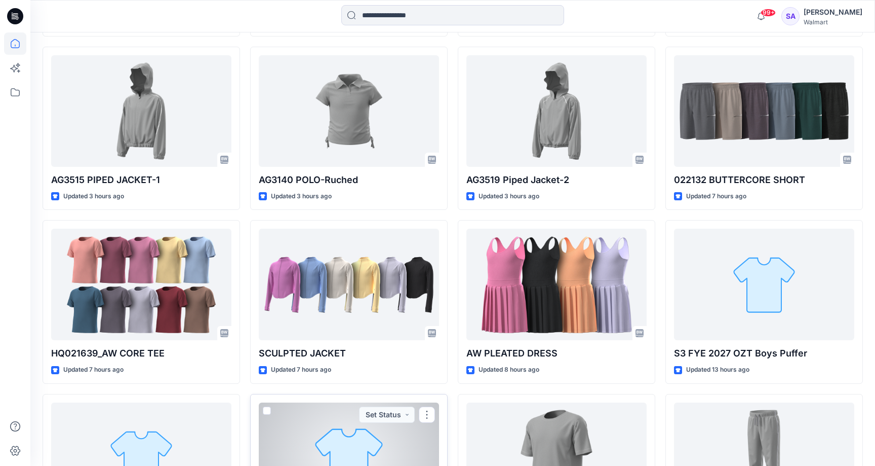
scroll to position [1127, 0]
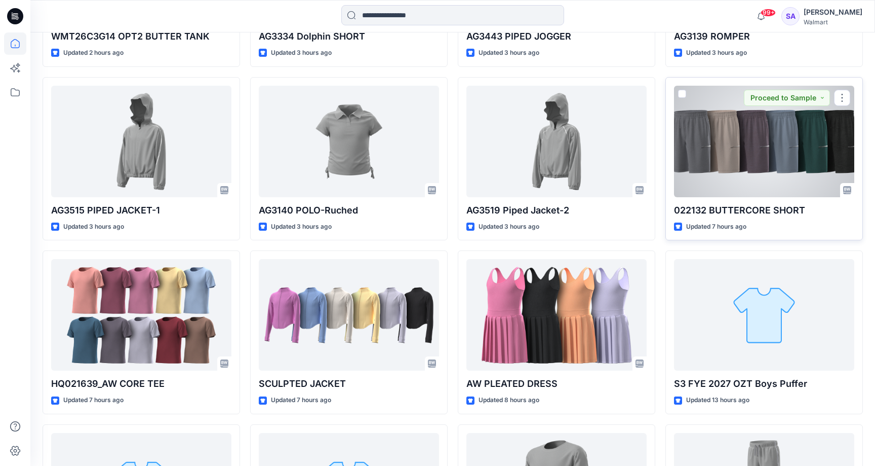
click at [728, 134] on div at bounding box center [764, 141] width 180 height 111
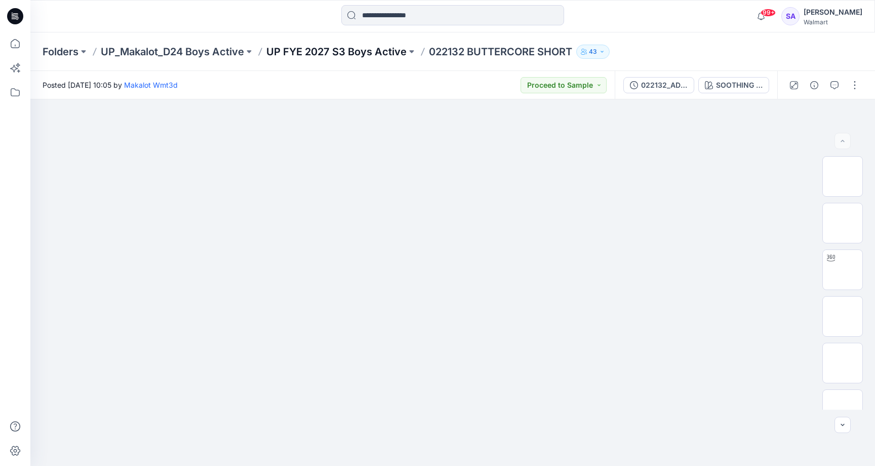
click at [307, 50] on p "UP FYE 2027 S3 Boys Active" at bounding box center [336, 52] width 140 height 14
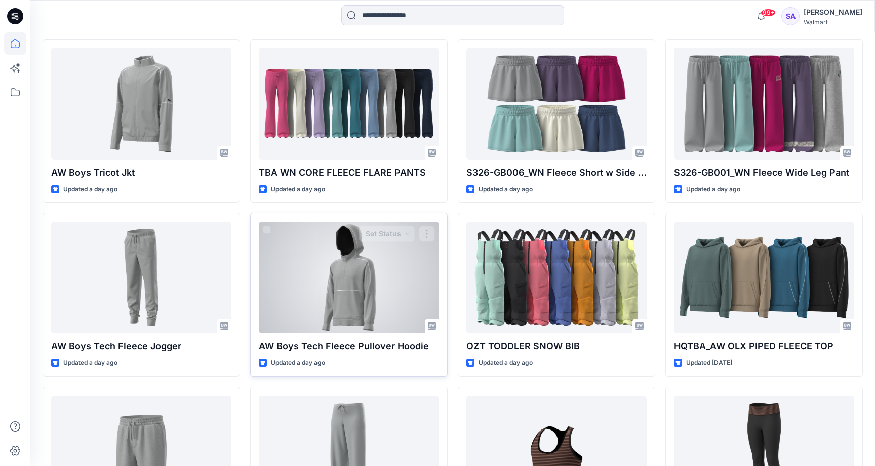
scroll to position [2197, 0]
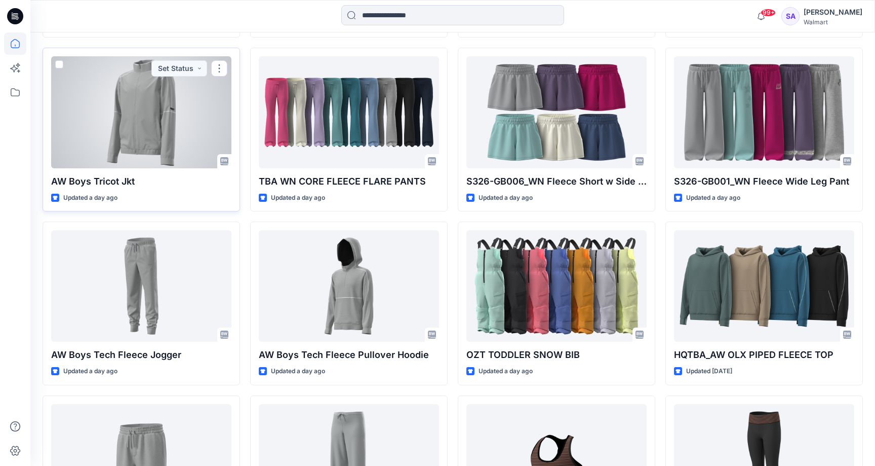
click at [200, 146] on div at bounding box center [141, 111] width 180 height 111
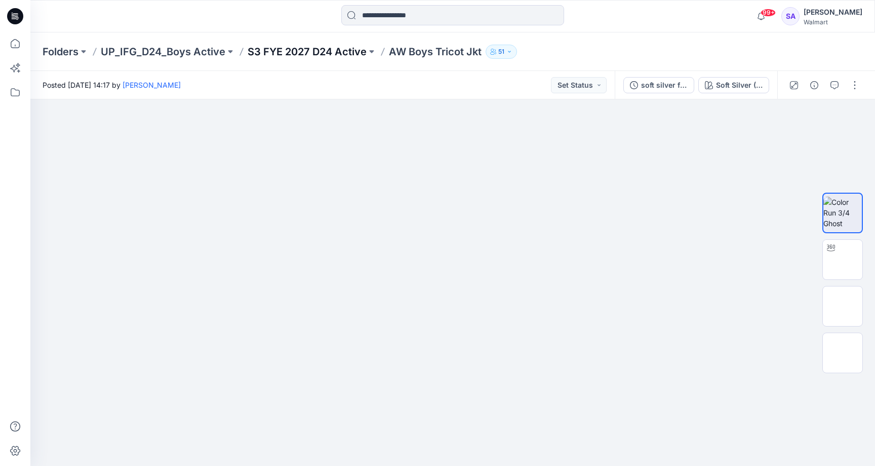
click at [326, 50] on p "S3 FYE 2027 D24 Active" at bounding box center [307, 52] width 119 height 14
